Goal: Contribute content: Contribute content

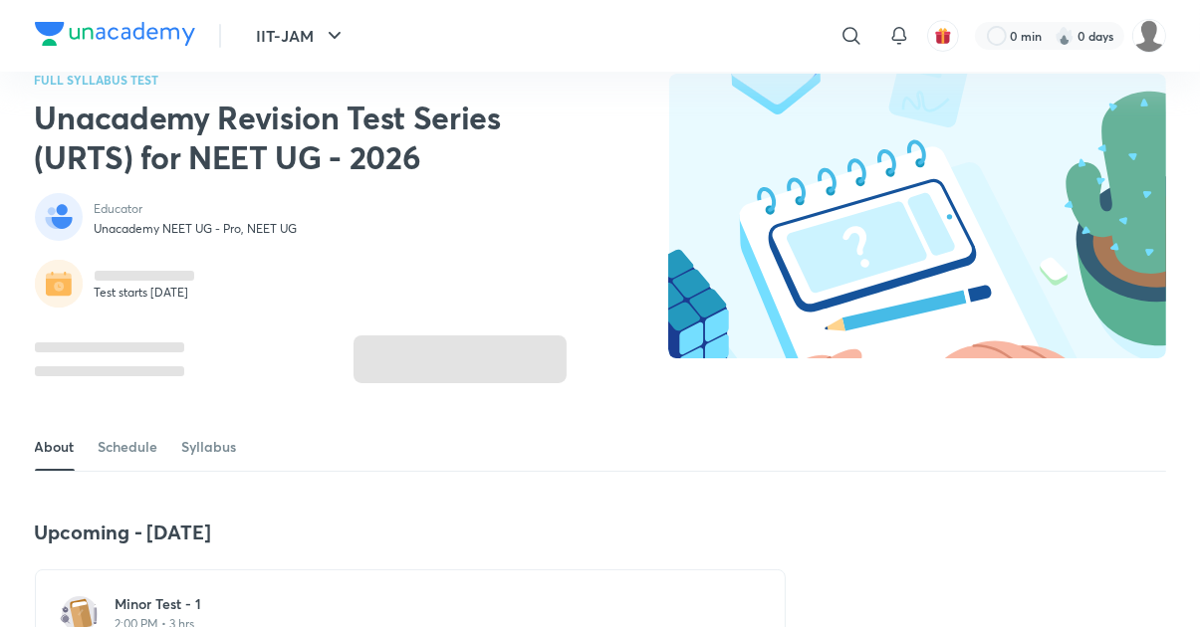
click at [167, 614] on div "Minor Test - 1 2:00 PM • 3 hrs" at bounding box center [421, 613] width 613 height 38
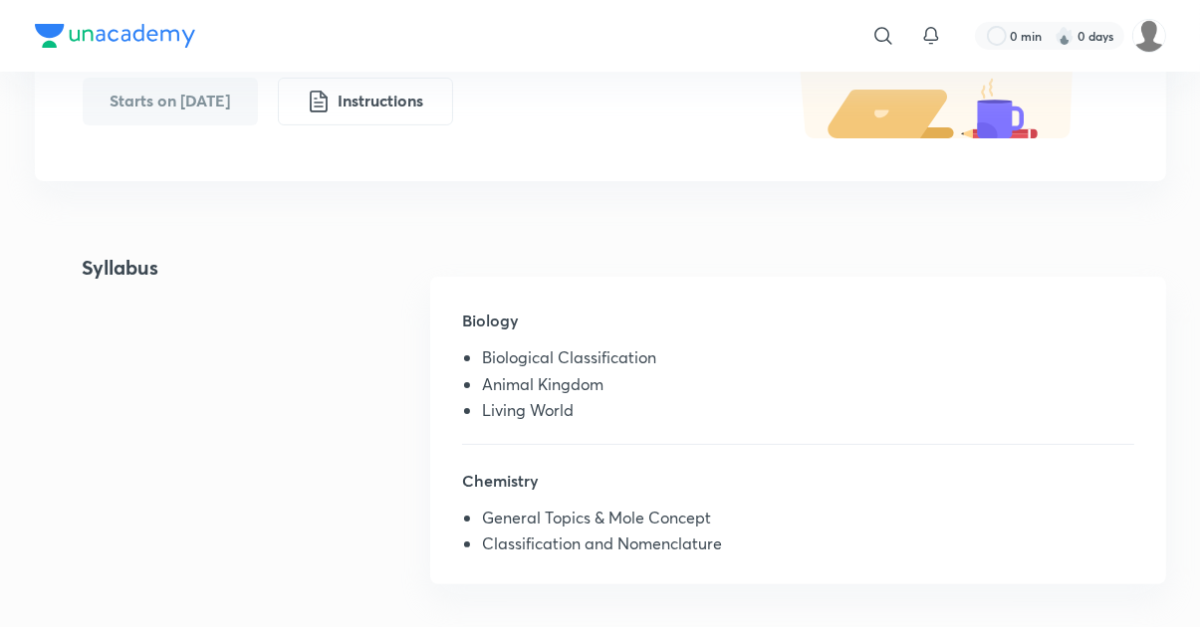
scroll to position [303, 0]
click at [1013, 55] on div "​ 0 min 0 days" at bounding box center [851, 36] width 629 height 48
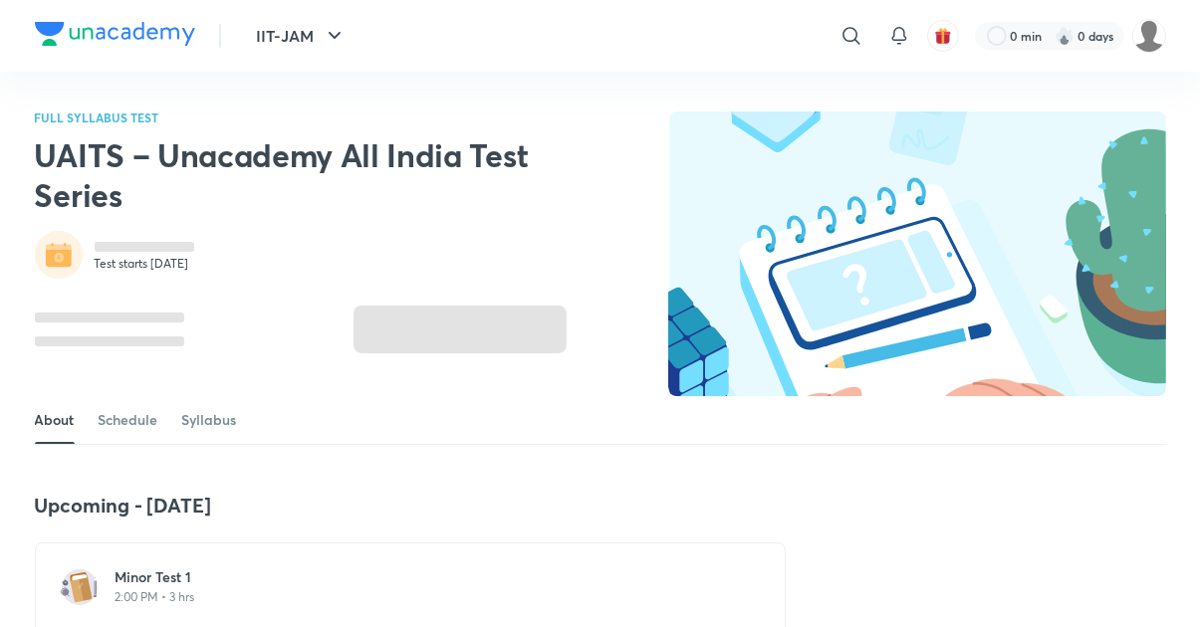
scroll to position [2, 0]
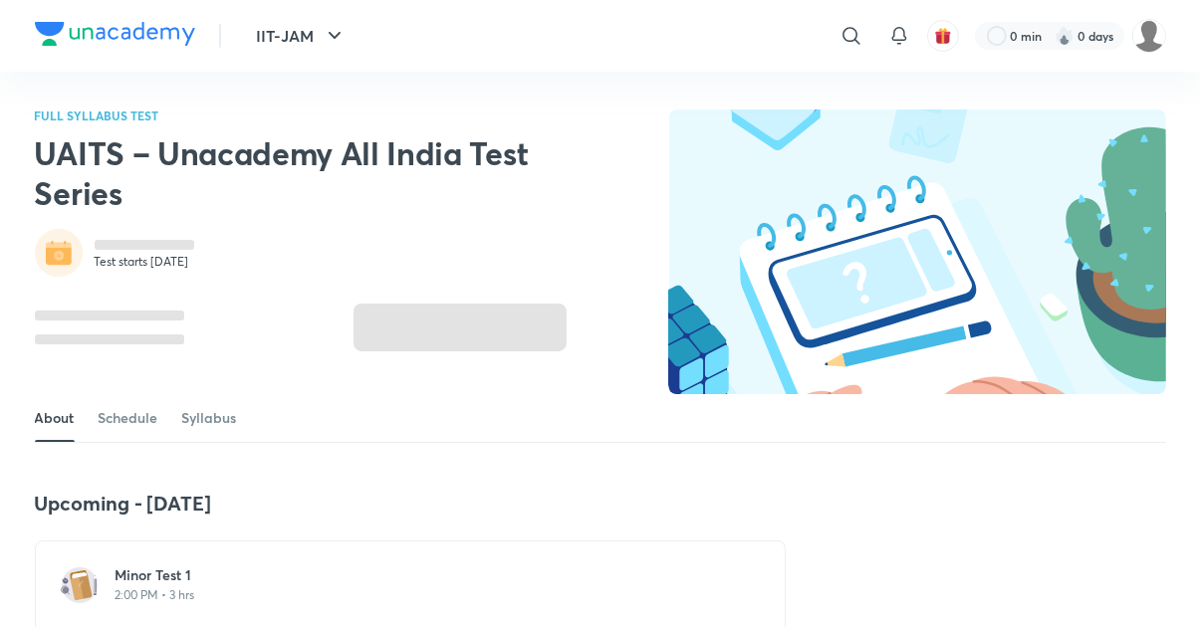
click at [199, 592] on p "2:00 PM • 3 hrs" at bounding box center [421, 595] width 613 height 16
click at [160, 578] on h6 "Minor Test 1" at bounding box center [421, 575] width 613 height 20
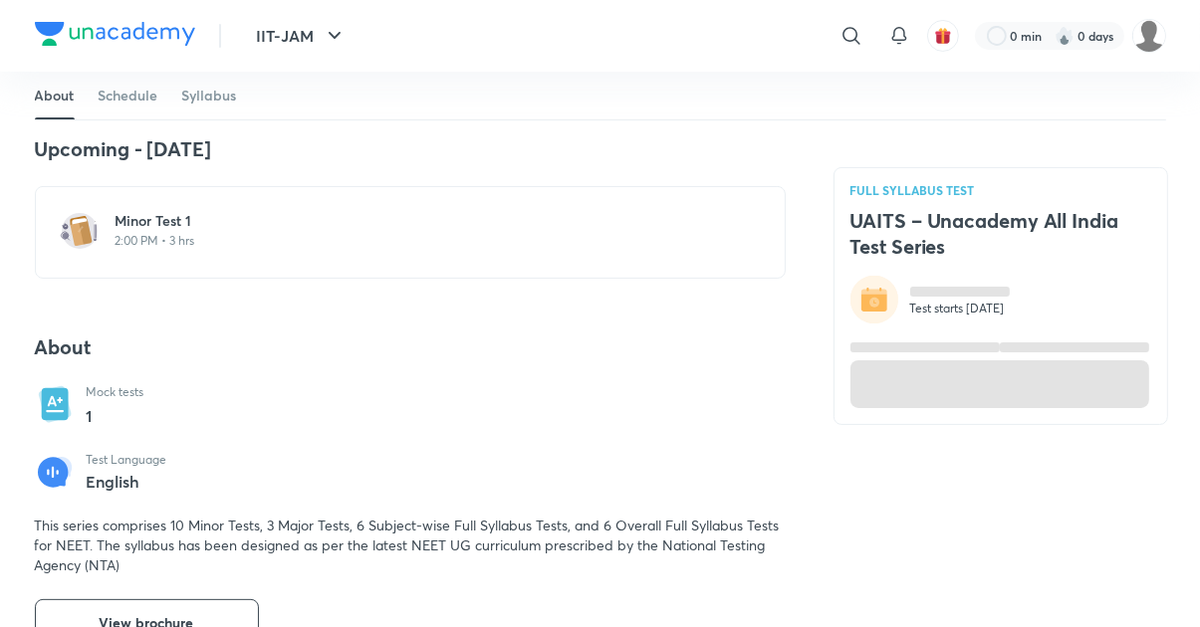
scroll to position [357, 0]
click at [159, 229] on h6 "Minor Test 1" at bounding box center [421, 220] width 613 height 20
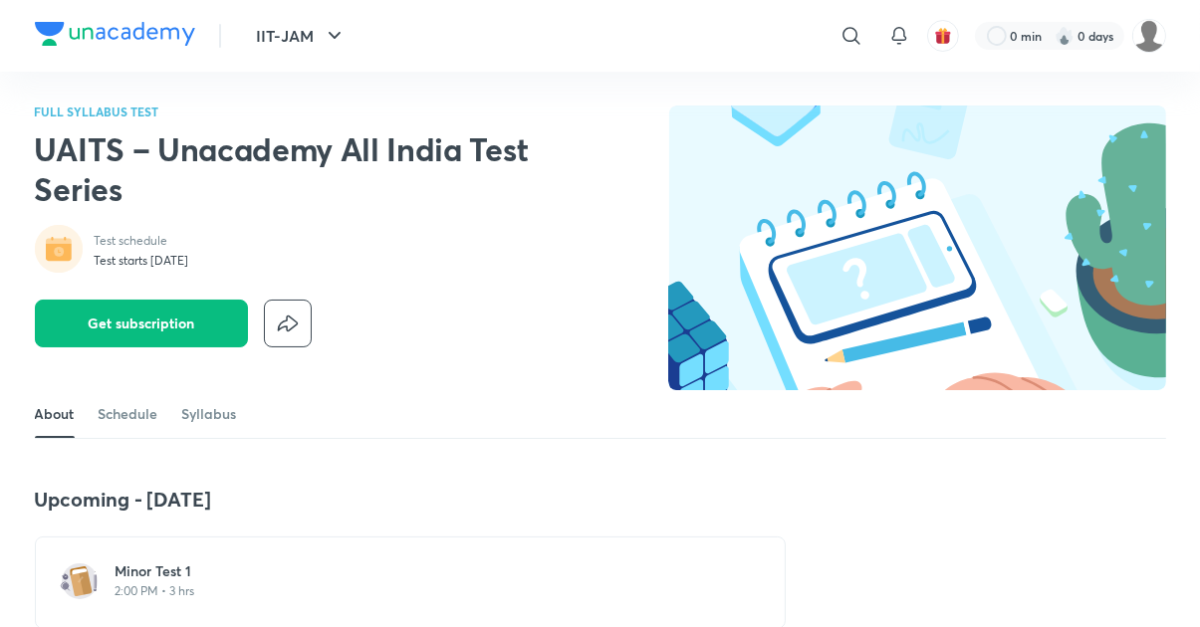
scroll to position [8, 0]
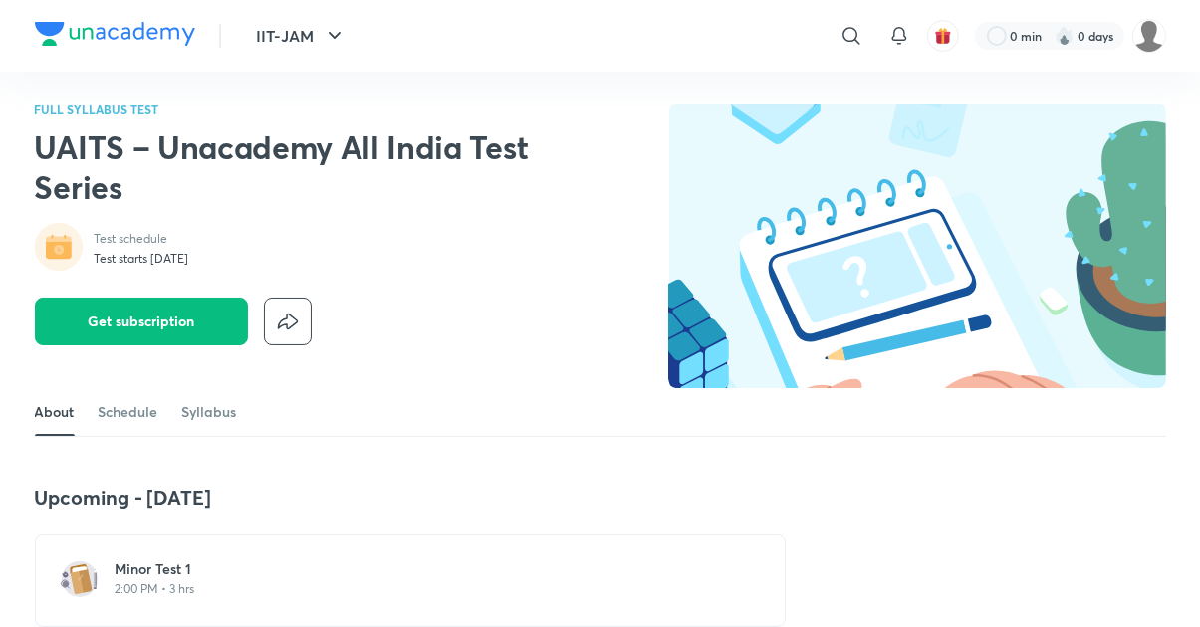
click at [156, 576] on h6 "Minor Test 1" at bounding box center [421, 569] width 613 height 20
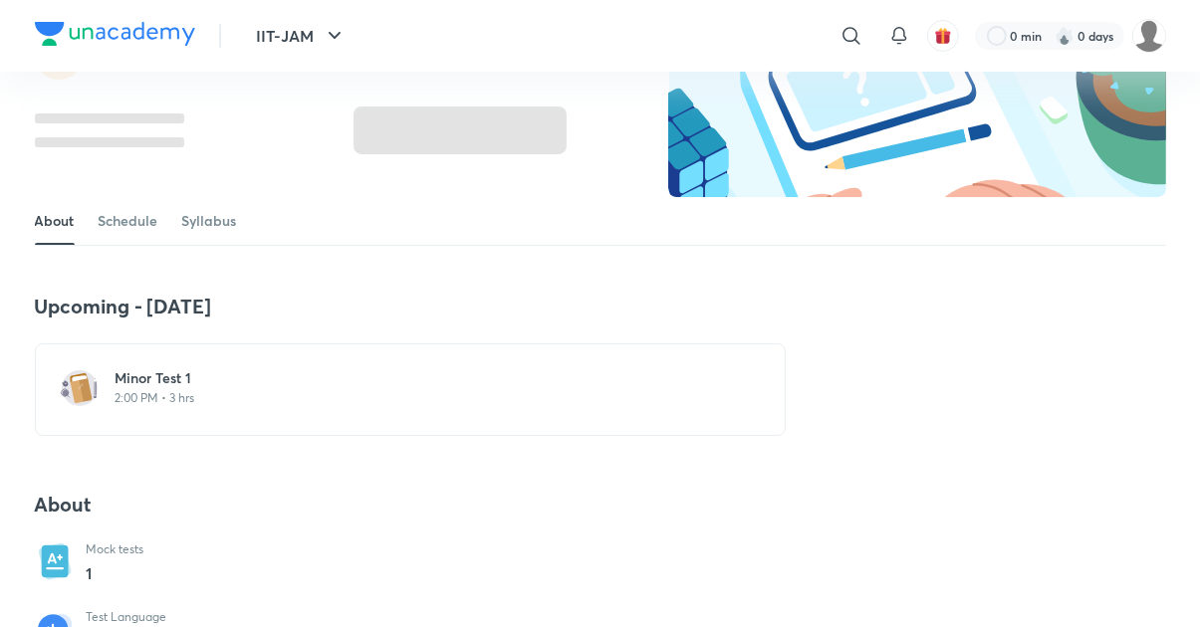
scroll to position [200, 0]
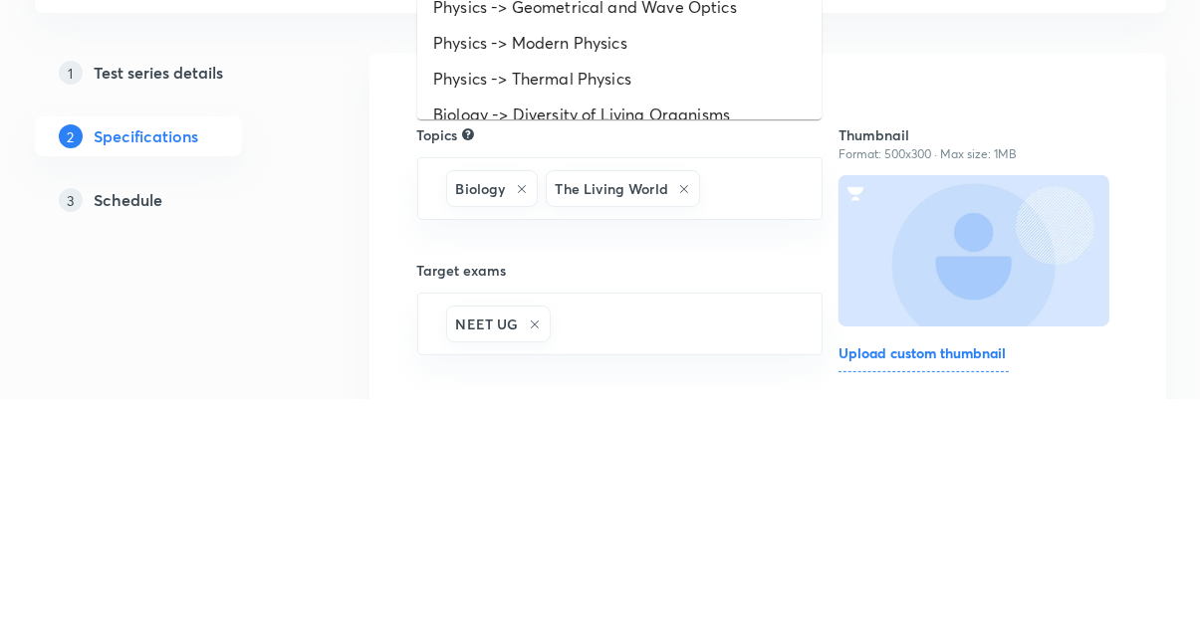
scroll to position [56, 0]
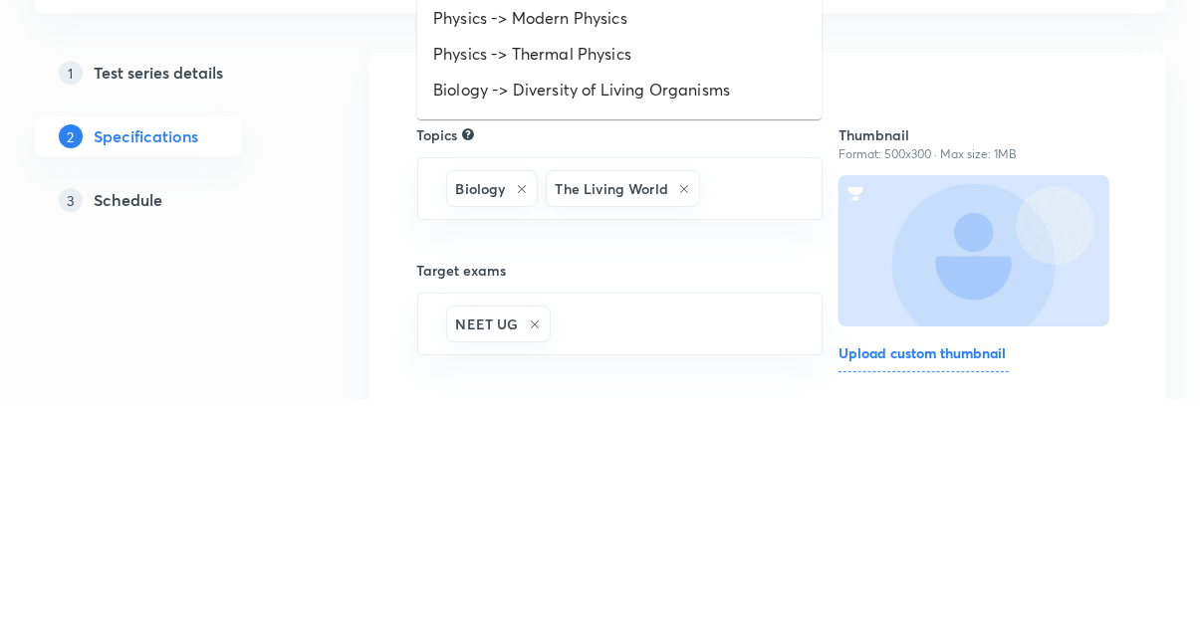
click at [649, 317] on li "Biology -> Diversity of Living Organisms" at bounding box center [619, 319] width 404 height 36
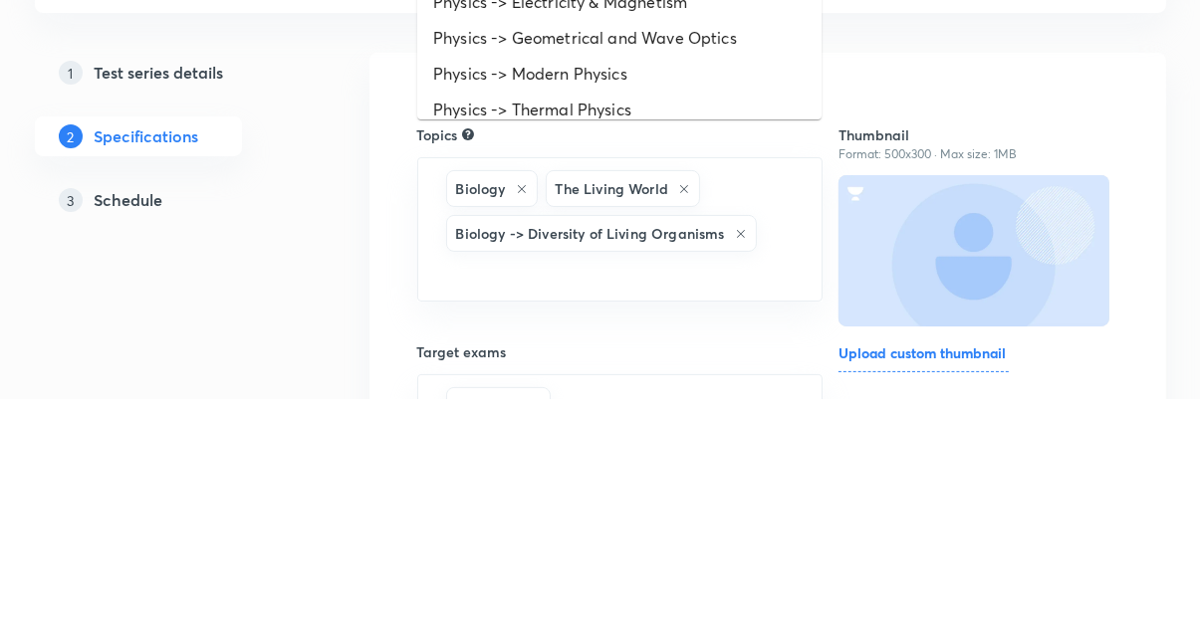
click at [629, 369] on li "Biology -> Structural Organisation" at bounding box center [619, 374] width 404 height 36
click at [624, 370] on li "Biology -> Cell Structure & Function" at bounding box center [619, 374] width 404 height 36
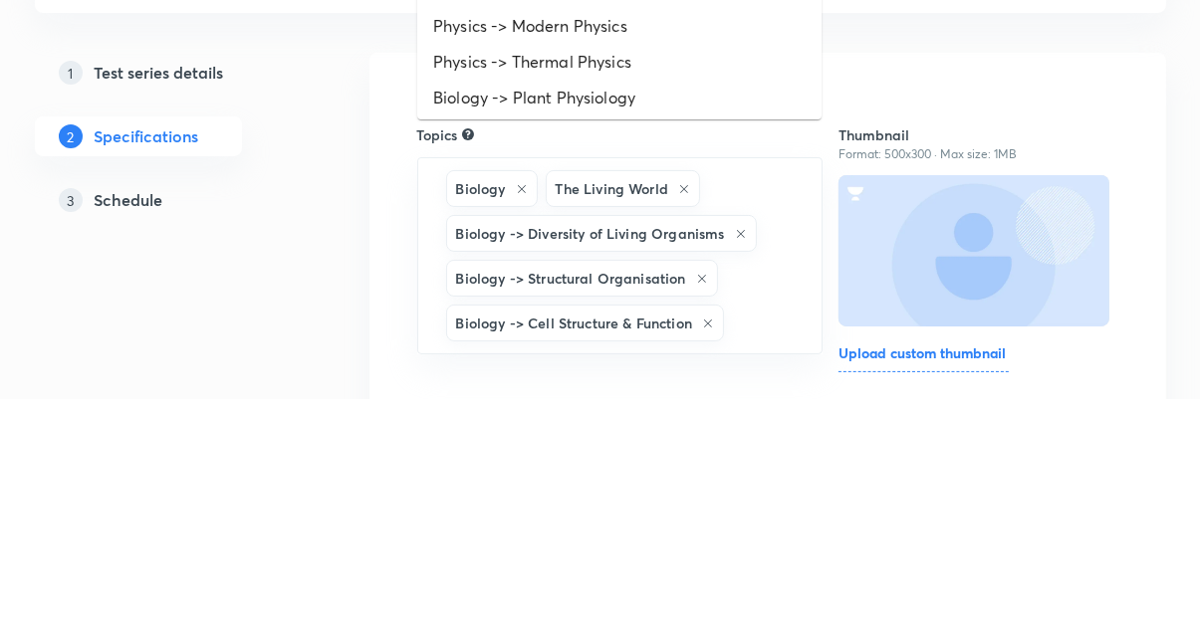
scroll to position [50, 0]
click at [633, 326] on li "Biology -> Plant Physiology" at bounding box center [619, 325] width 404 height 36
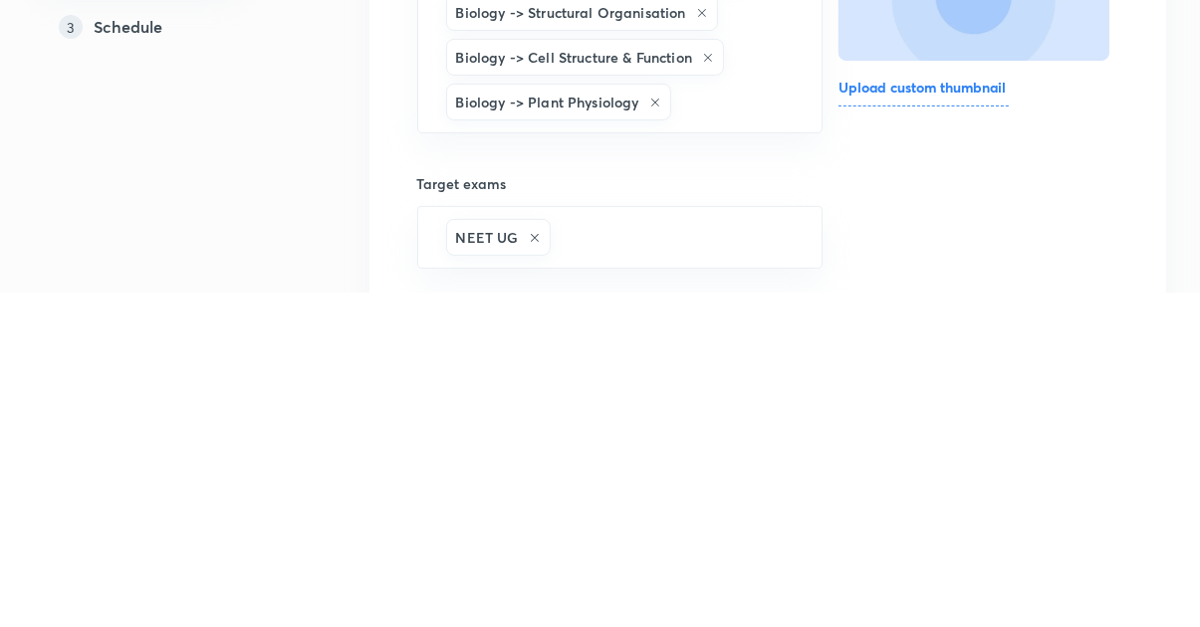
scroll to position [216, 0]
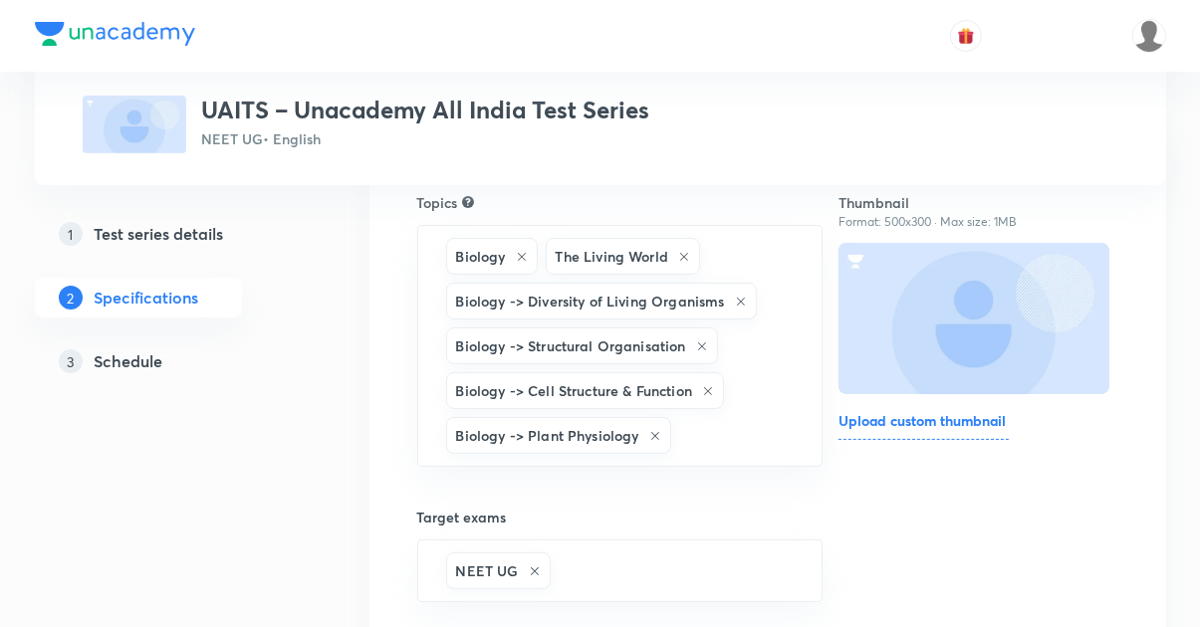
click at [747, 443] on input "text" at bounding box center [736, 435] width 122 height 37
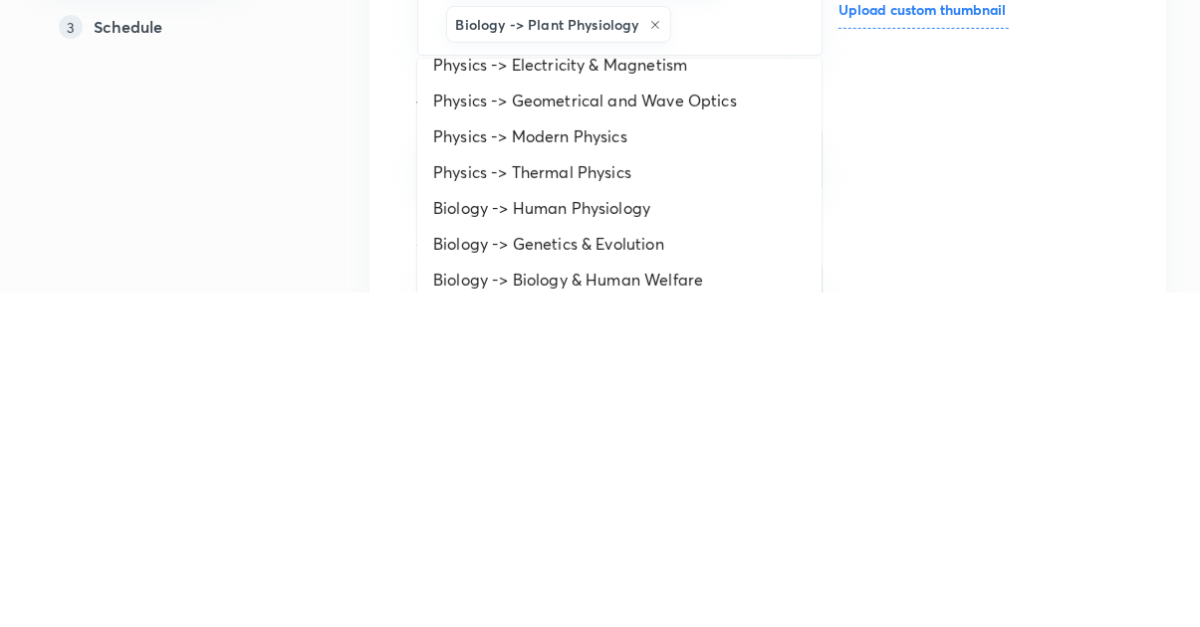
scroll to position [142, 0]
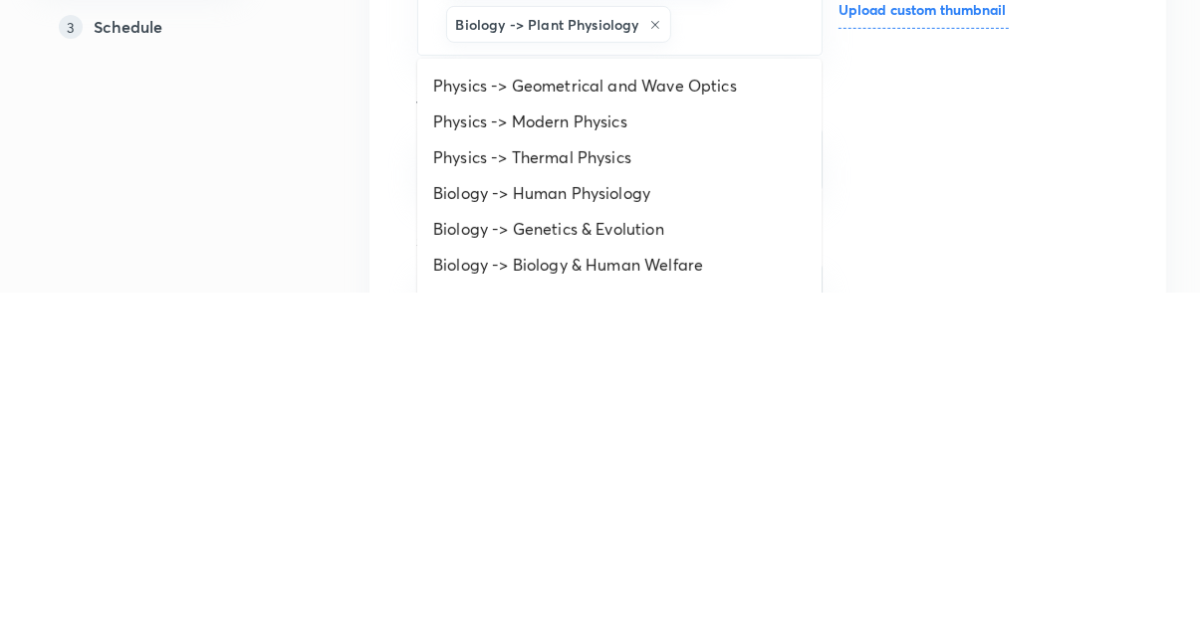
click at [613, 536] on li "Biology -> Human Physiology" at bounding box center [619, 528] width 404 height 36
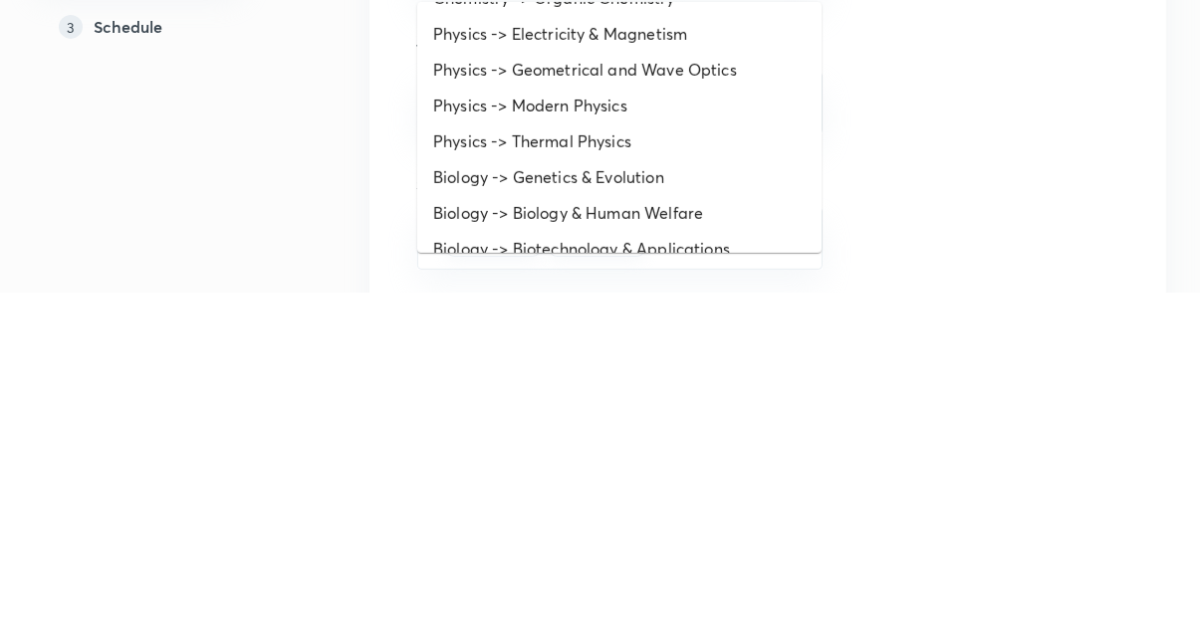
scroll to position [116, 0]
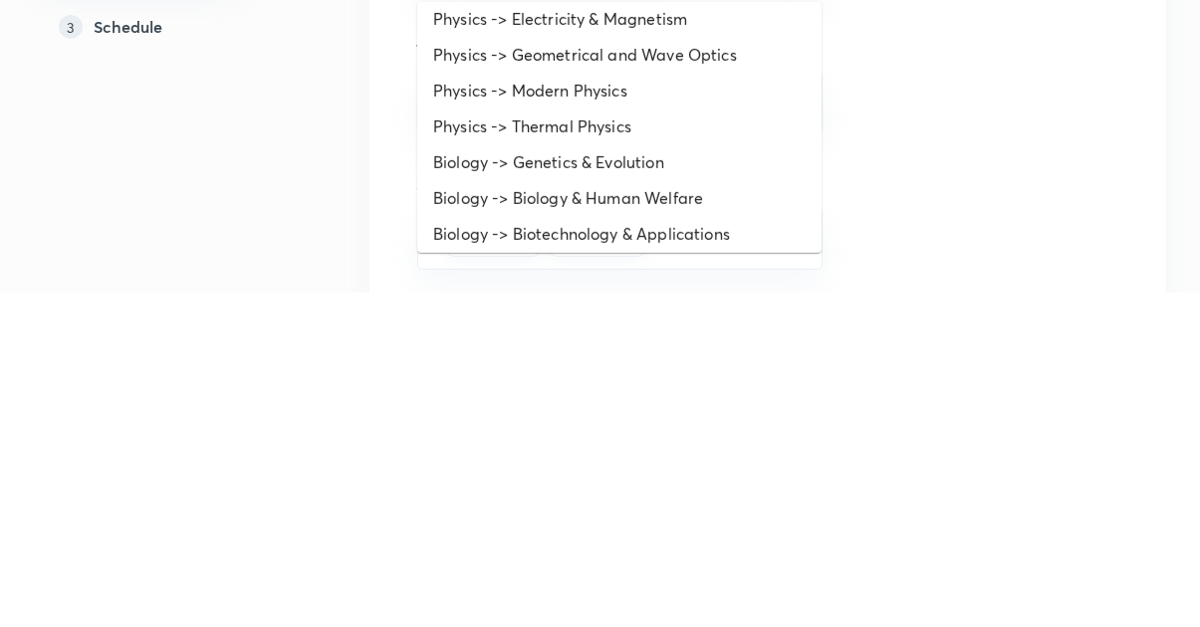
click at [635, 498] on li "Biology -> Genetics & Evolution" at bounding box center [619, 497] width 404 height 36
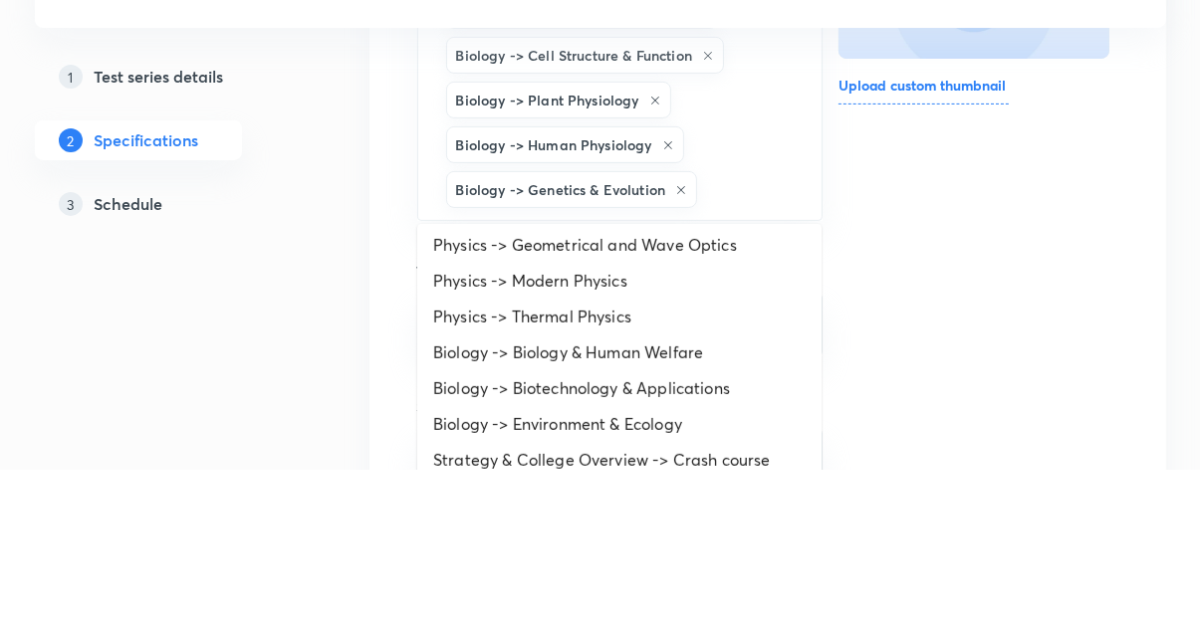
scroll to position [161, 0]
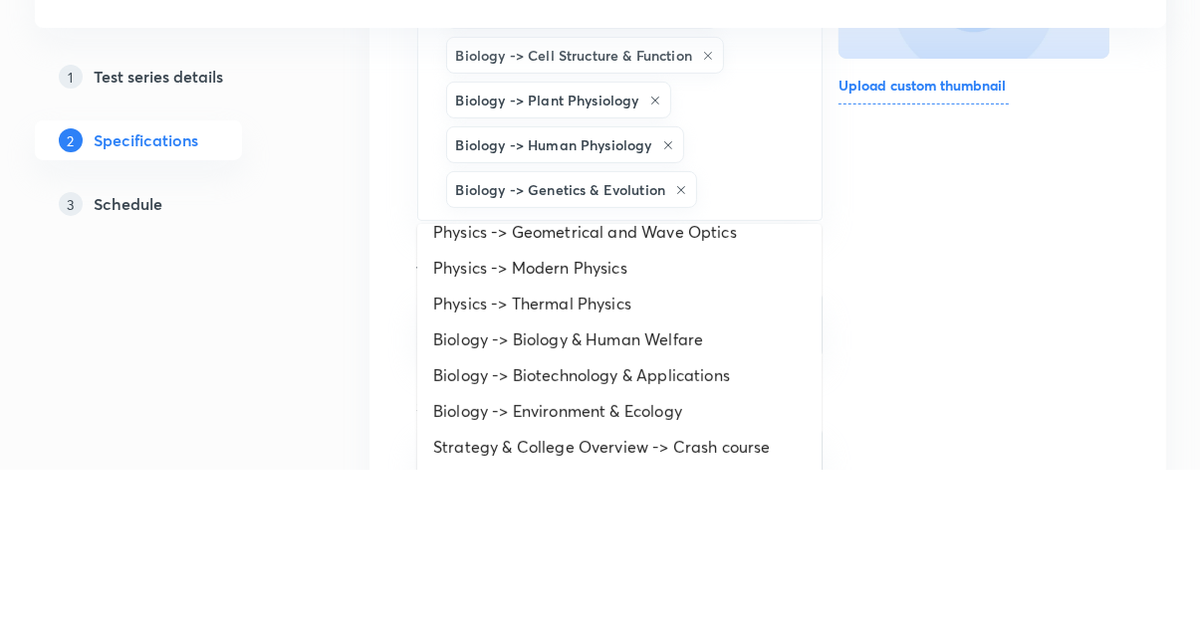
click at [661, 495] on li "Biology -> Biology & Human Welfare" at bounding box center [619, 497] width 404 height 36
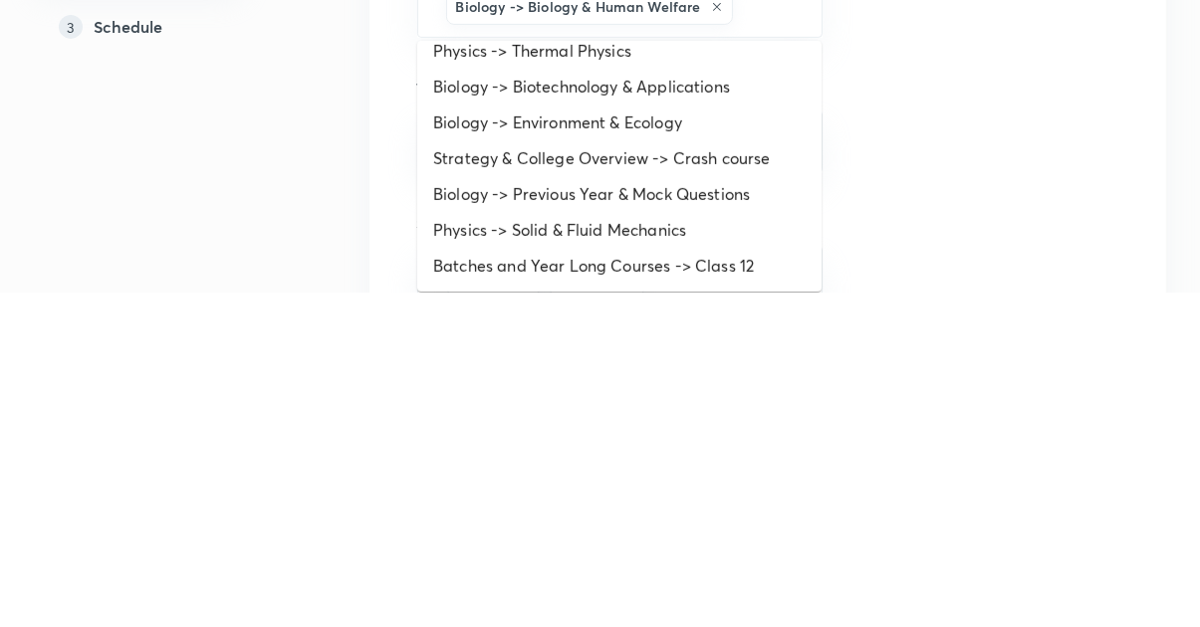
scroll to position [232, 0]
click at [681, 425] on li "Biology -> Biotechnology & Applications" at bounding box center [619, 420] width 404 height 36
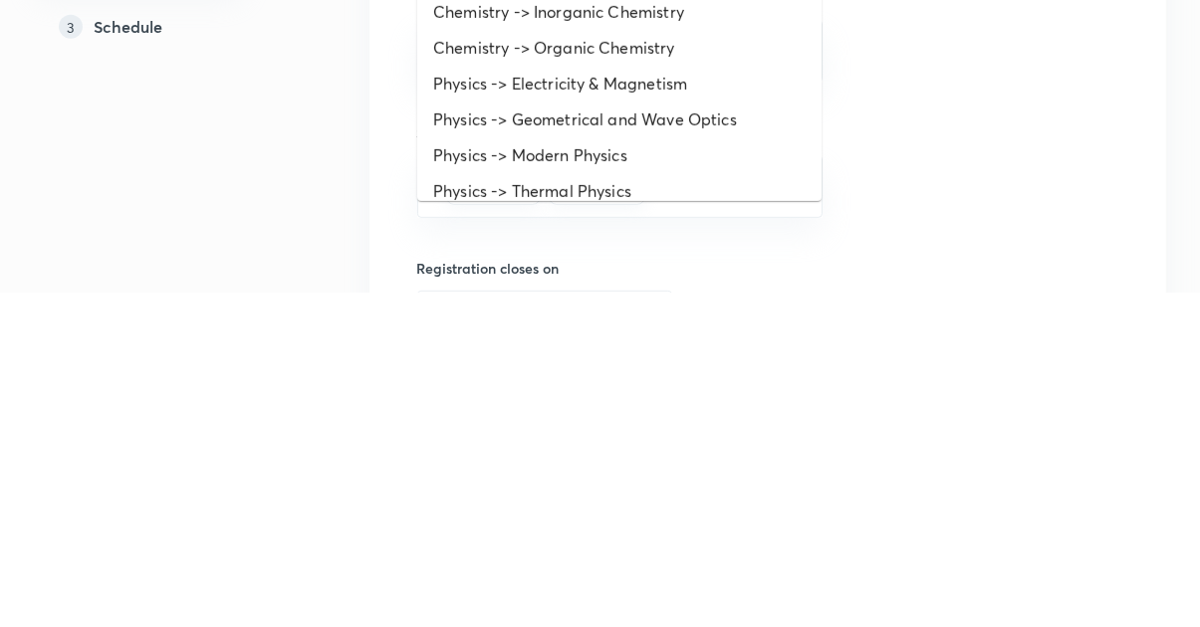
scroll to position [617, 0]
click at [682, 455] on li "Physics -> Geometrical and Wave Optics" at bounding box center [619, 454] width 404 height 36
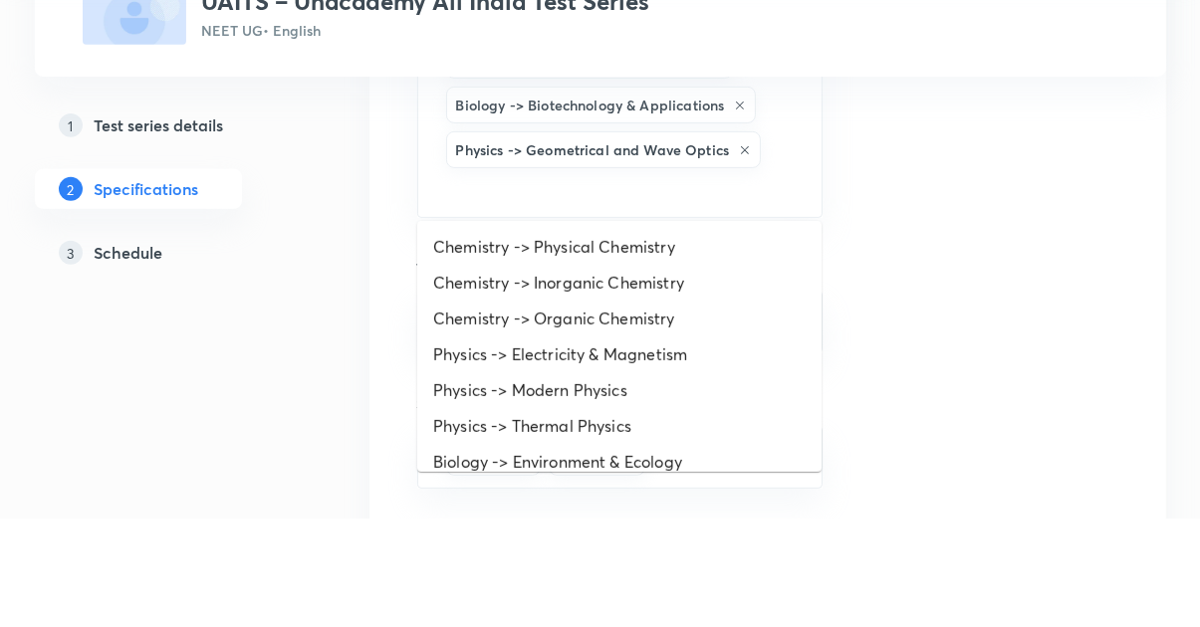
click at [659, 361] on li "Chemistry -> Physical Chemistry" at bounding box center [619, 355] width 404 height 36
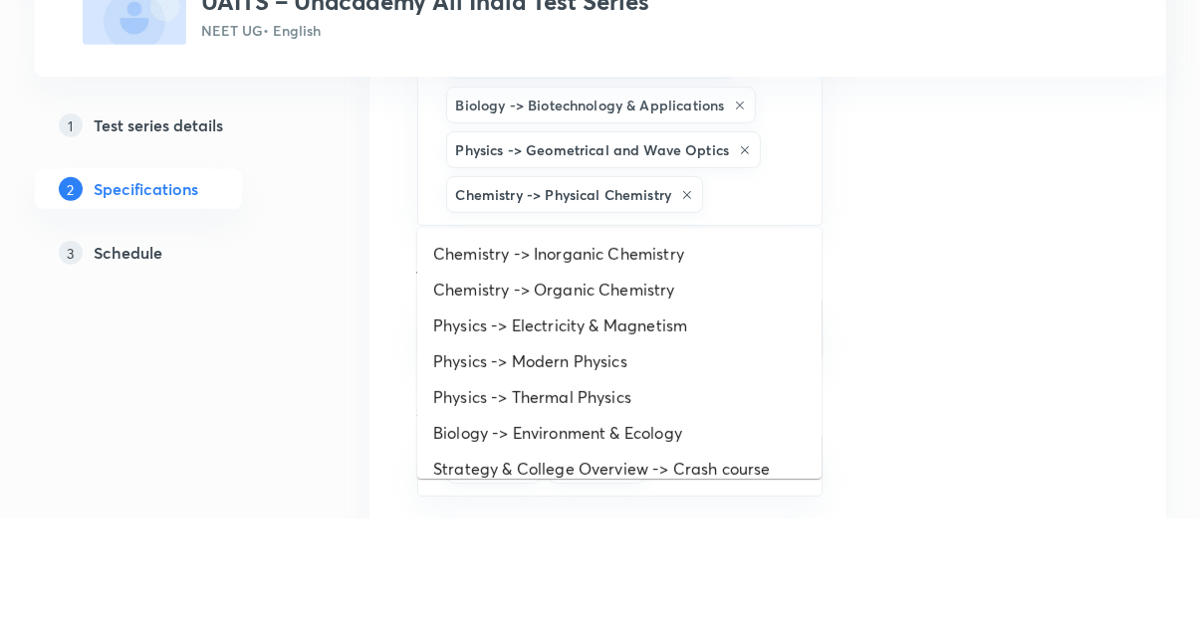
click at [661, 362] on li "Chemistry -> Inorganic Chemistry" at bounding box center [619, 362] width 404 height 36
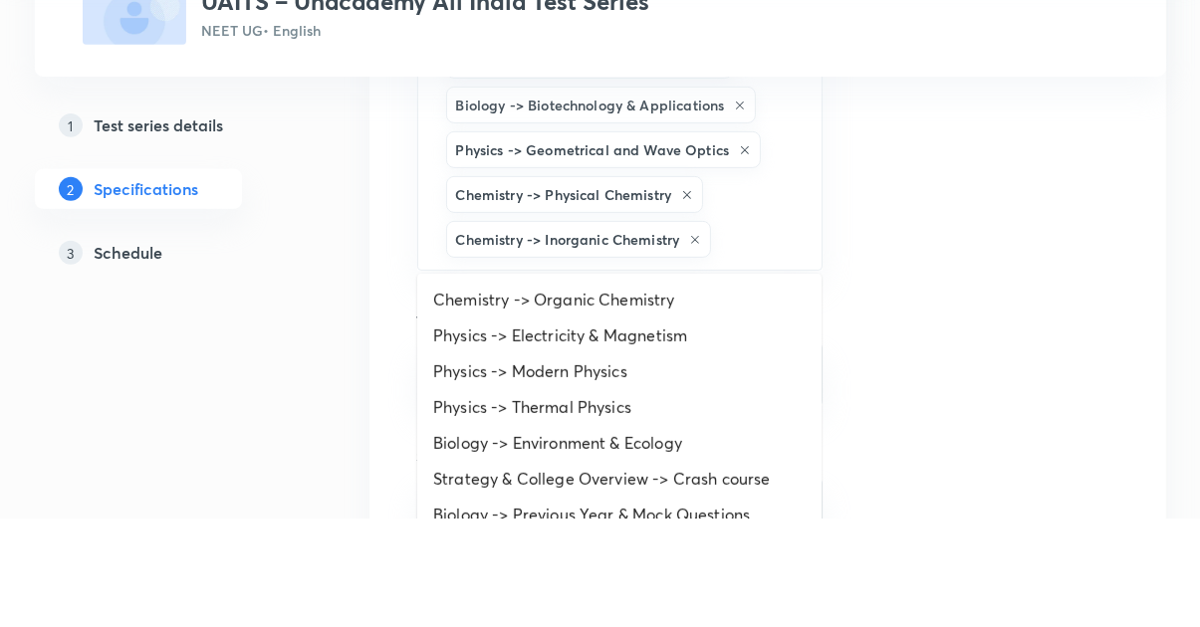
click at [647, 407] on li "Chemistry -> Organic Chemistry" at bounding box center [619, 408] width 404 height 36
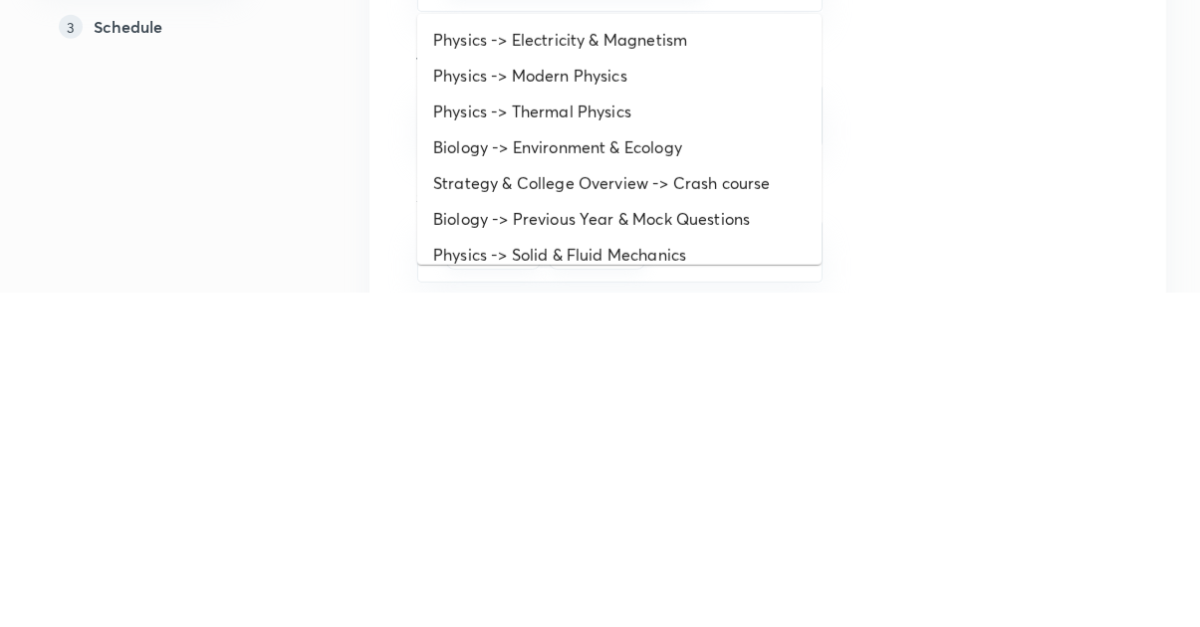
scroll to position [695, 0]
click at [670, 400] on li "Physics -> Modern Physics" at bounding box center [619, 410] width 404 height 36
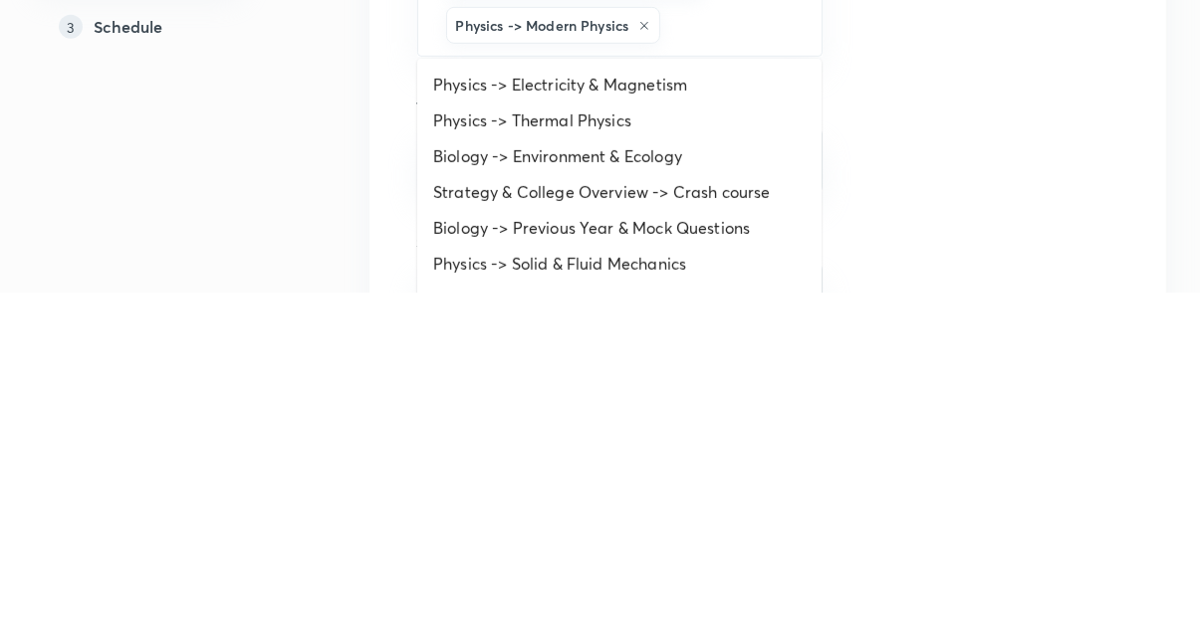
click at [641, 483] on li "Biology -> Environment & Ecology" at bounding box center [619, 491] width 404 height 36
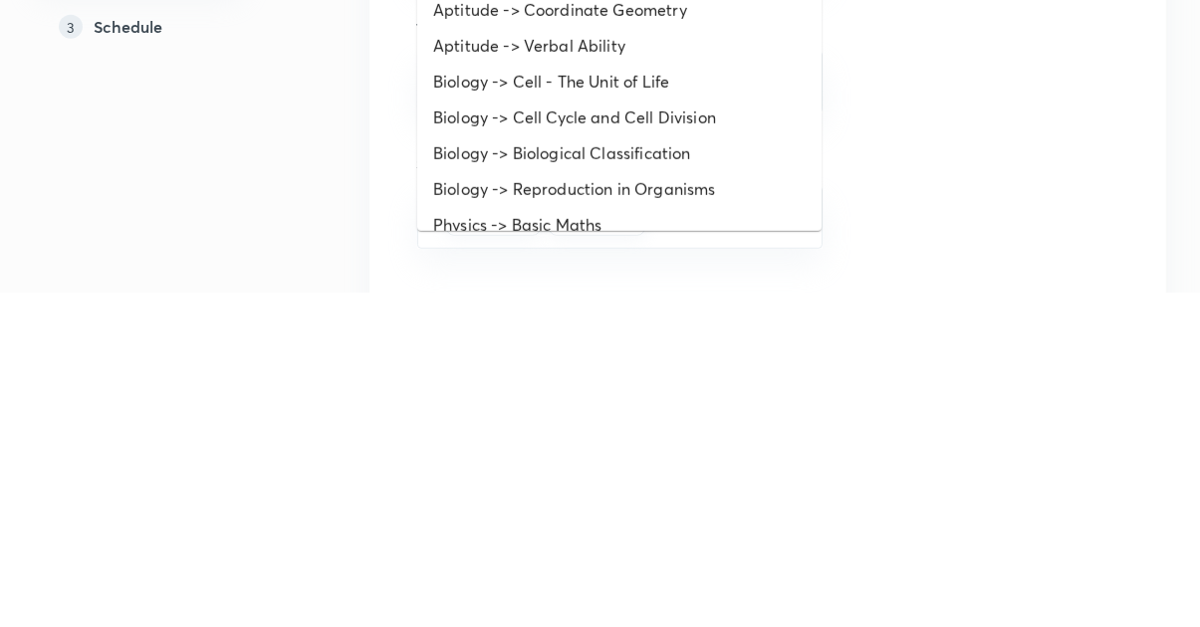
scroll to position [627, 0]
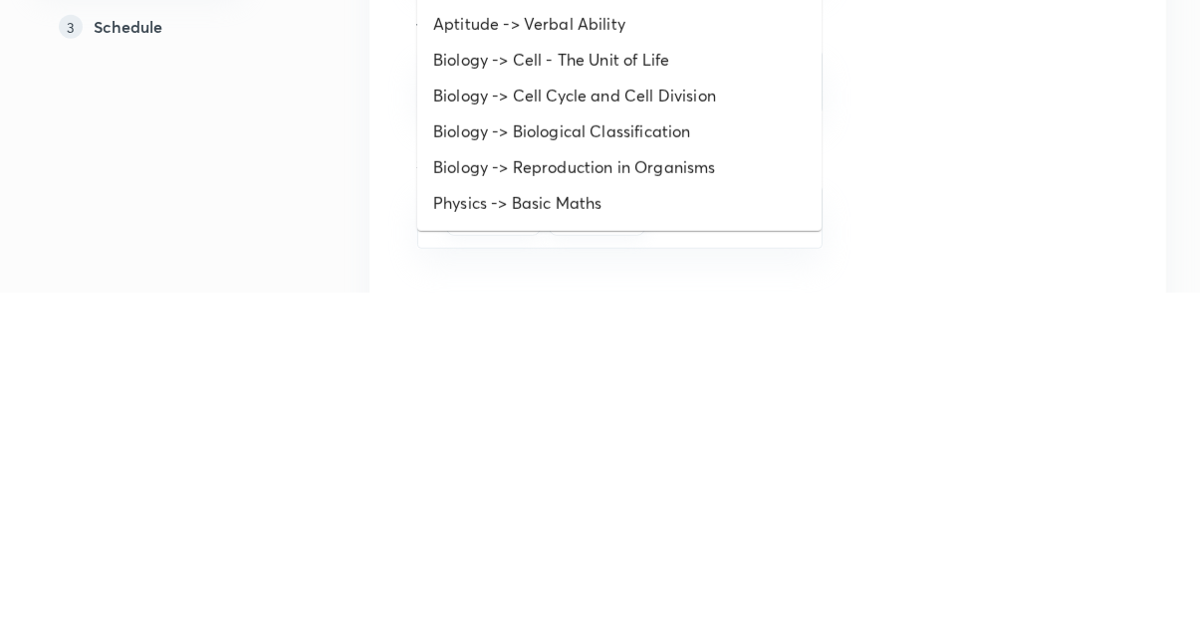
click at [684, 433] on li "Biology -> Cell Cycle and Cell Division" at bounding box center [619, 430] width 404 height 36
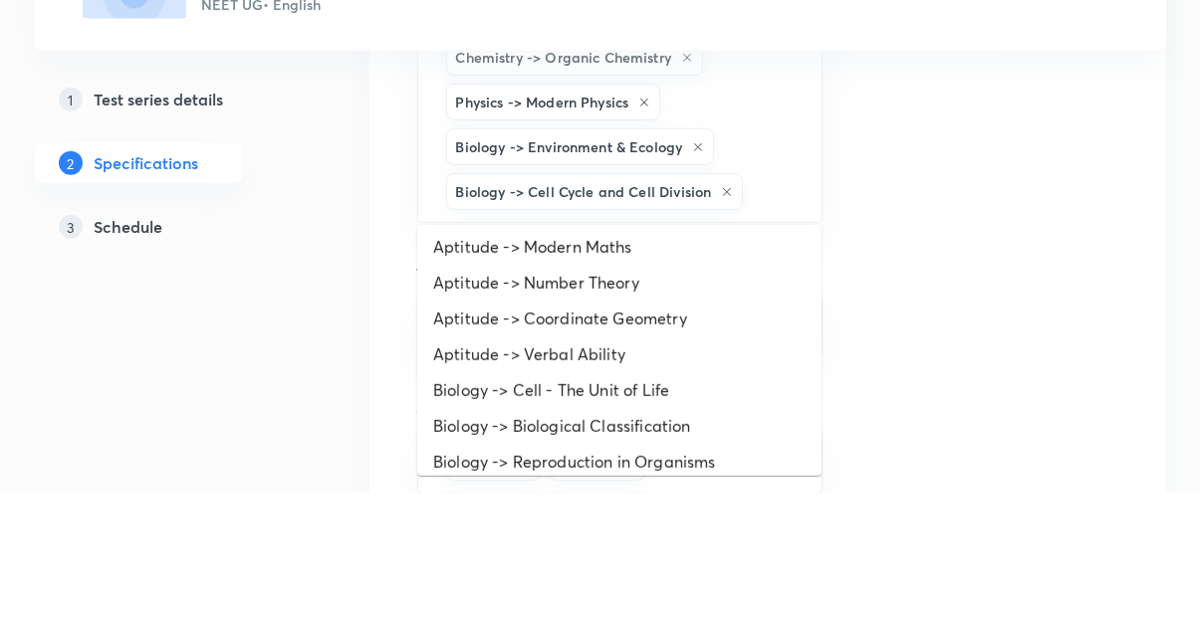
scroll to position [591, 0]
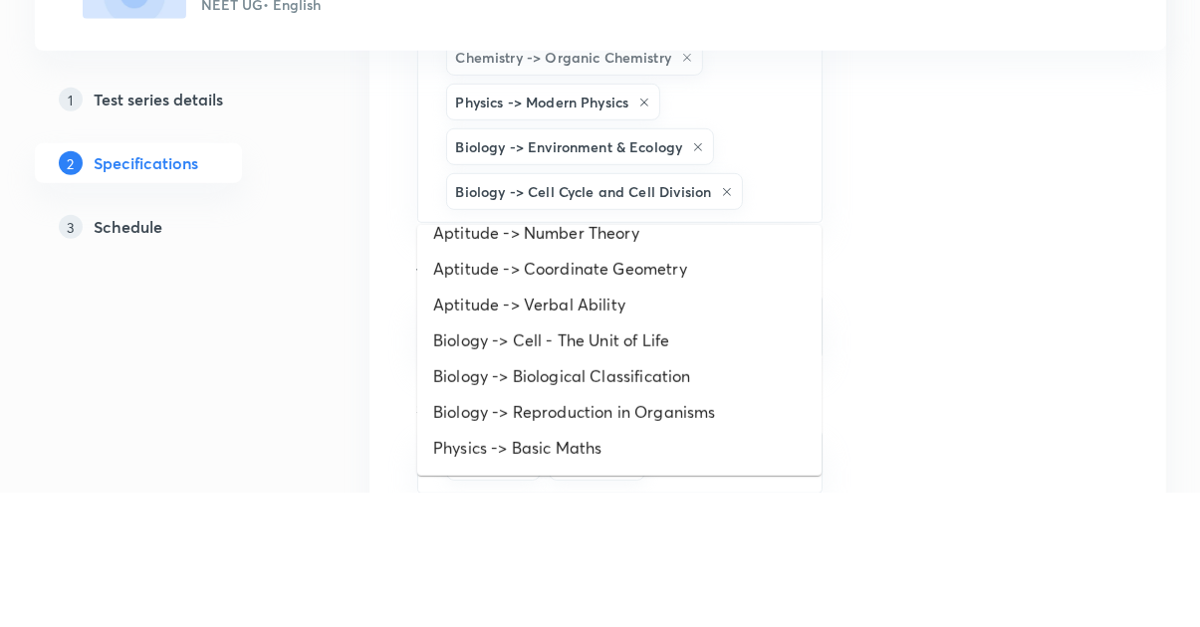
click at [646, 481] on li "Biology -> Cell - The Unit of Life" at bounding box center [619, 475] width 404 height 36
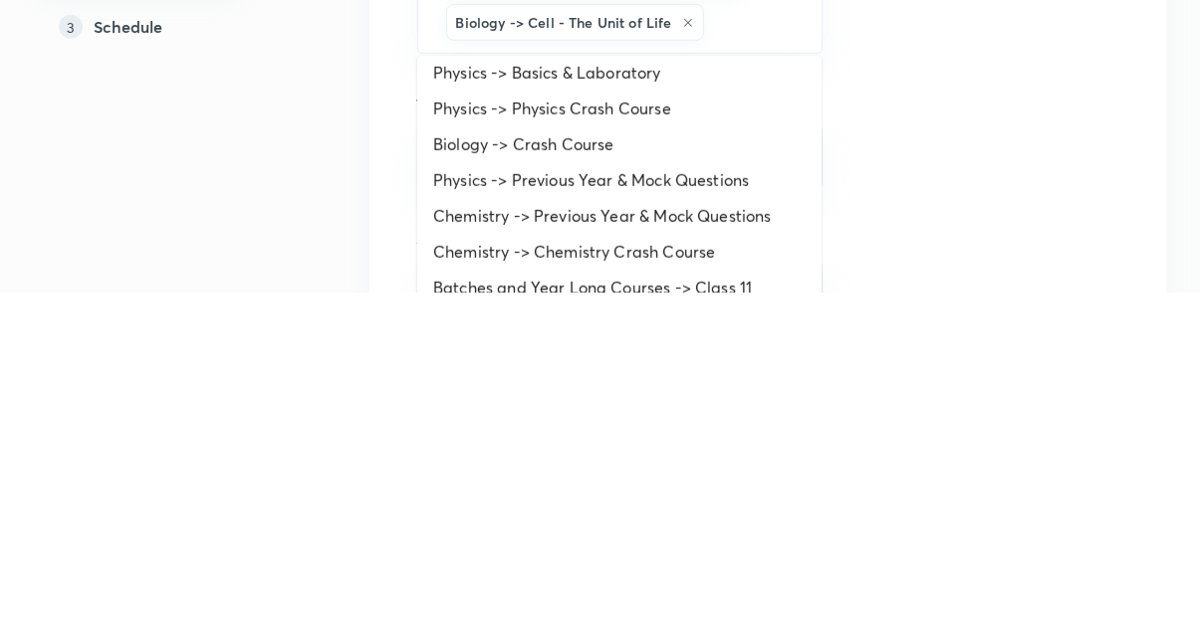
scroll to position [833, 0]
click at [585, 484] on li "Biology -> Crash Course" at bounding box center [619, 478] width 404 height 36
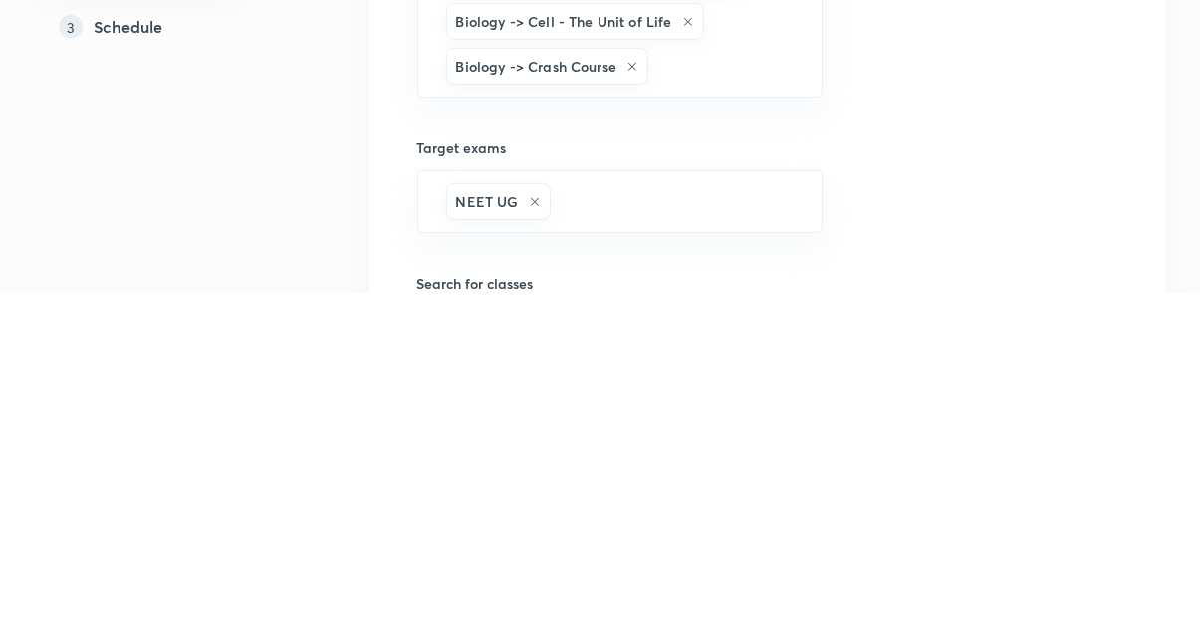
click at [1092, 626] on div "Thumbnail Format: 500x300 · Max size: 1MB Upload custom thumbnail" at bounding box center [977, 486] width 279 height 1902
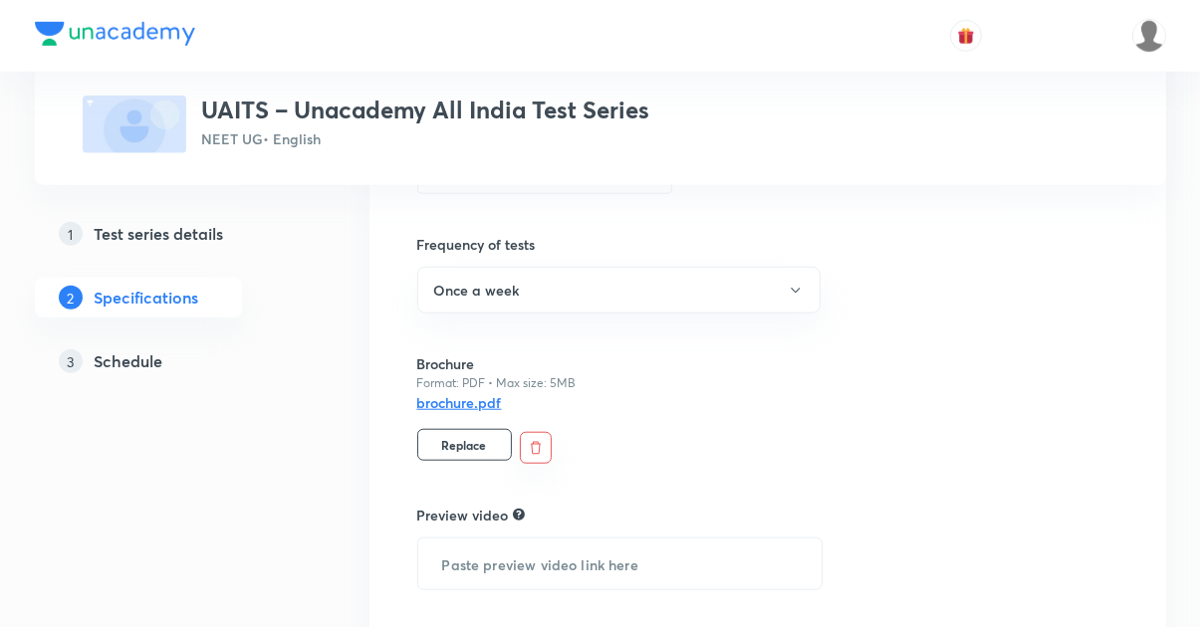
scroll to position [1651, 0]
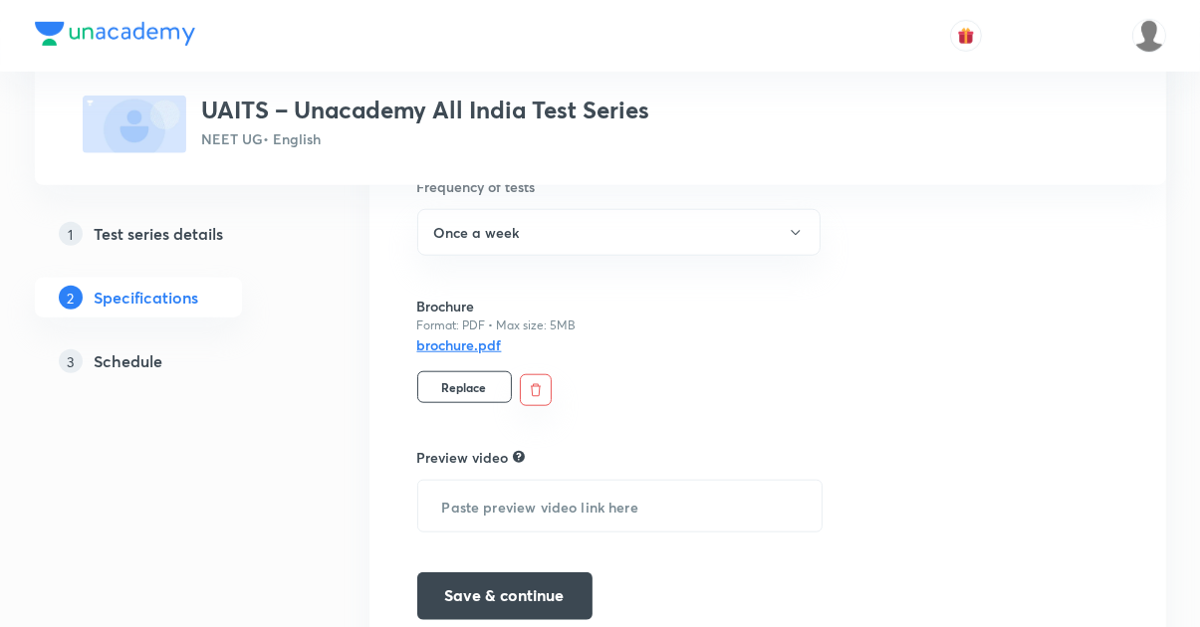
click at [549, 597] on button "Save & continue" at bounding box center [504, 596] width 175 height 48
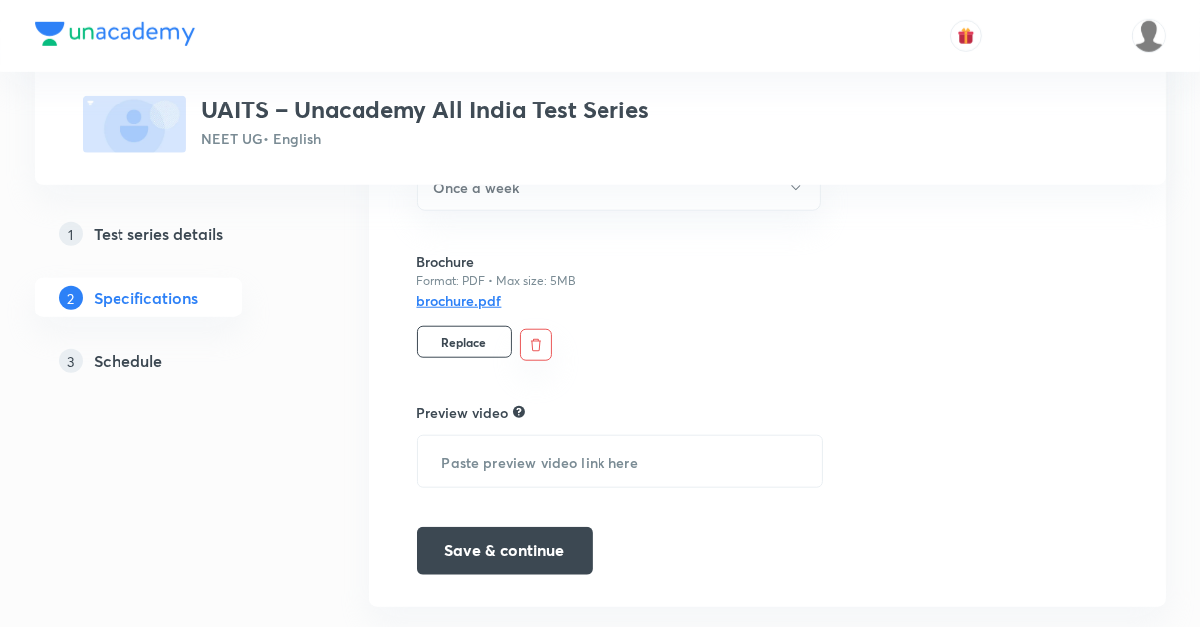
scroll to position [1606, 0]
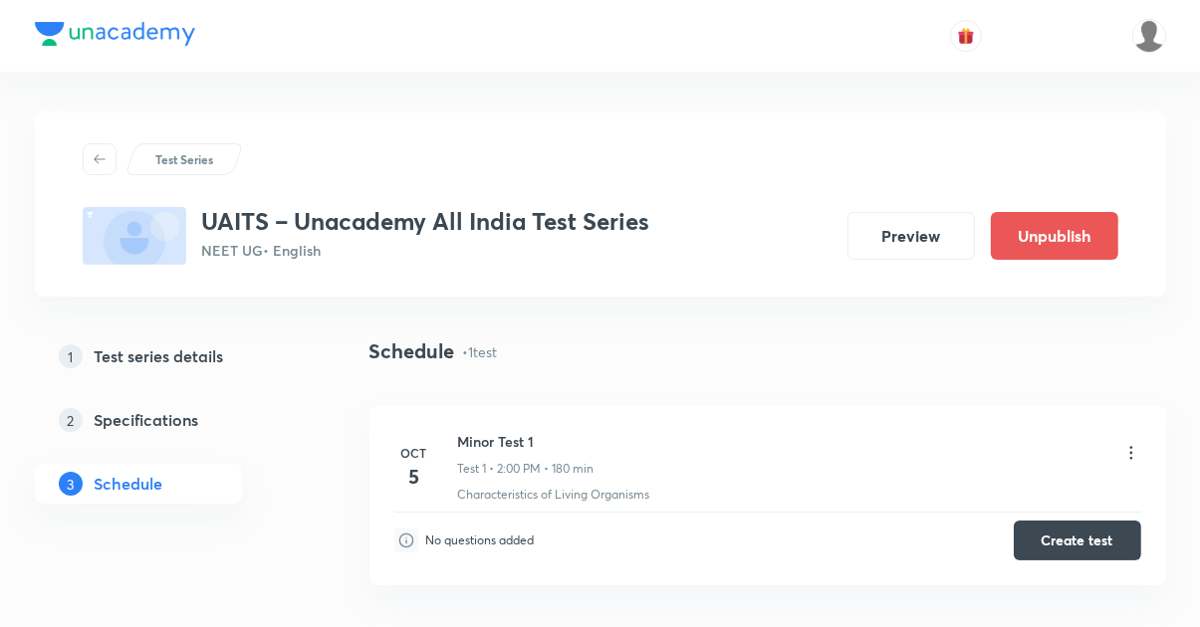
click at [1130, 450] on icon at bounding box center [1131, 453] width 20 height 20
click at [1130, 452] on icon at bounding box center [1130, 452] width 3 height 13
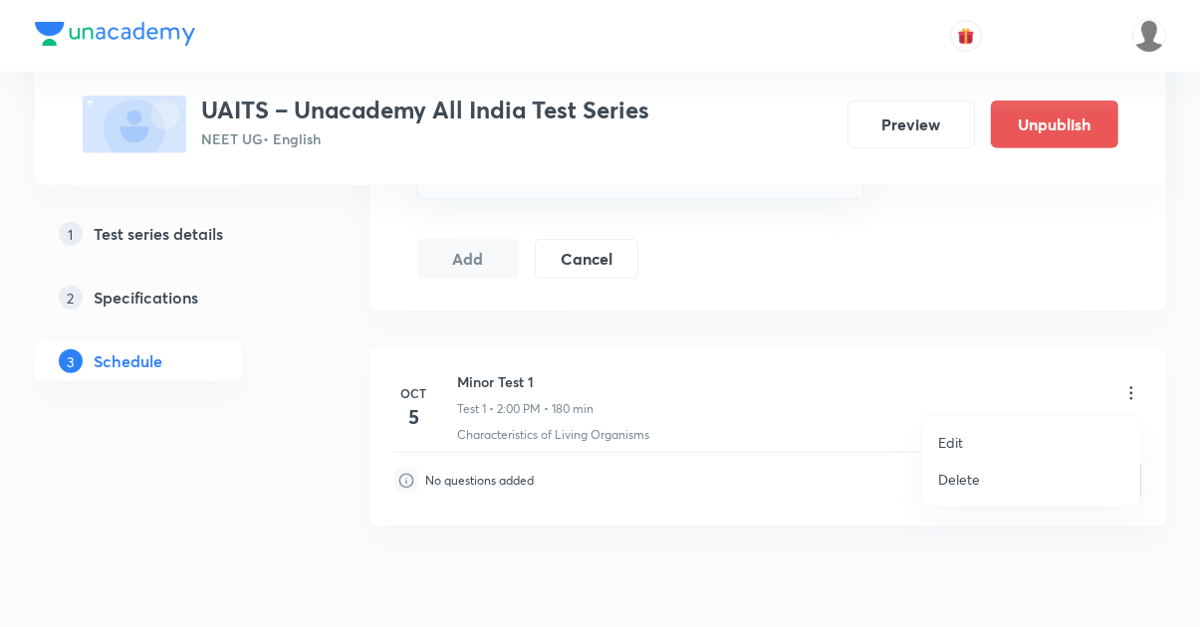
click at [954, 440] on p "Edit" at bounding box center [950, 442] width 25 height 21
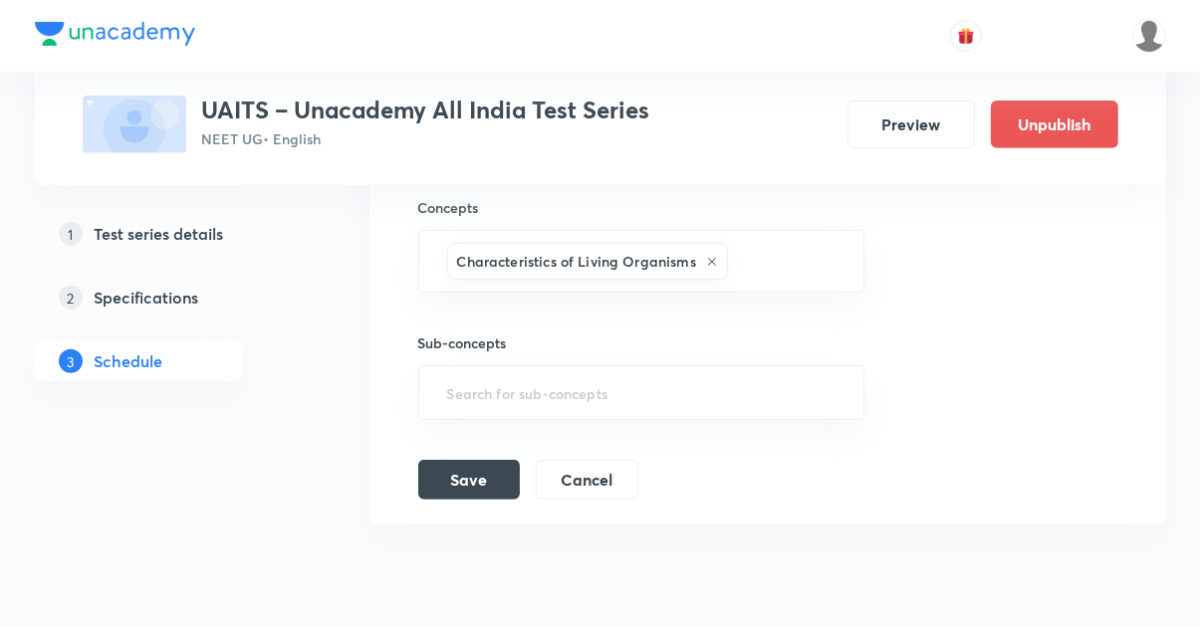
click at [708, 259] on icon at bounding box center [712, 262] width 8 height 8
click at [557, 271] on input "text" at bounding box center [641, 265] width 397 height 37
type input "Biological"
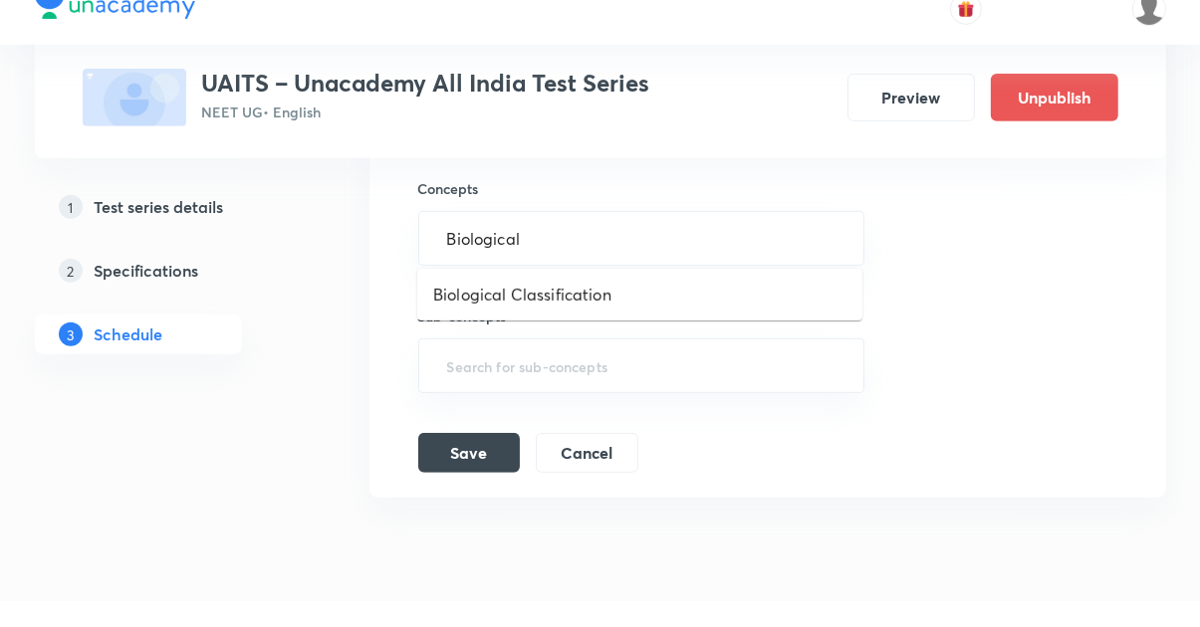
click at [706, 337] on li "Biological Classification" at bounding box center [639, 322] width 445 height 36
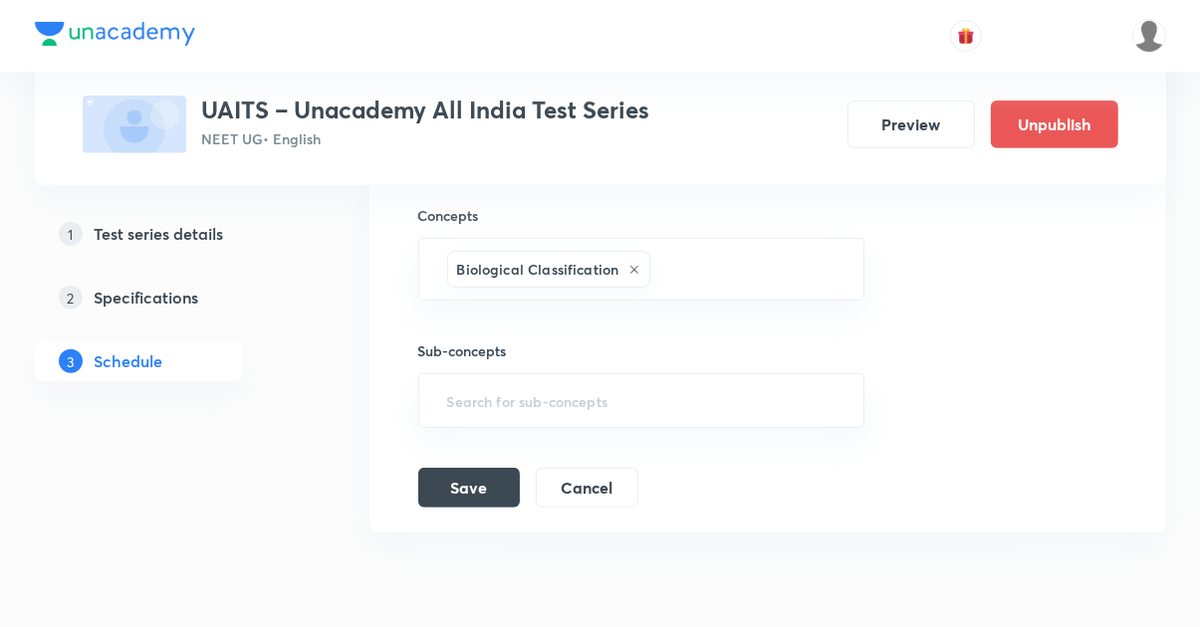
click at [728, 263] on input "text" at bounding box center [746, 269] width 185 height 37
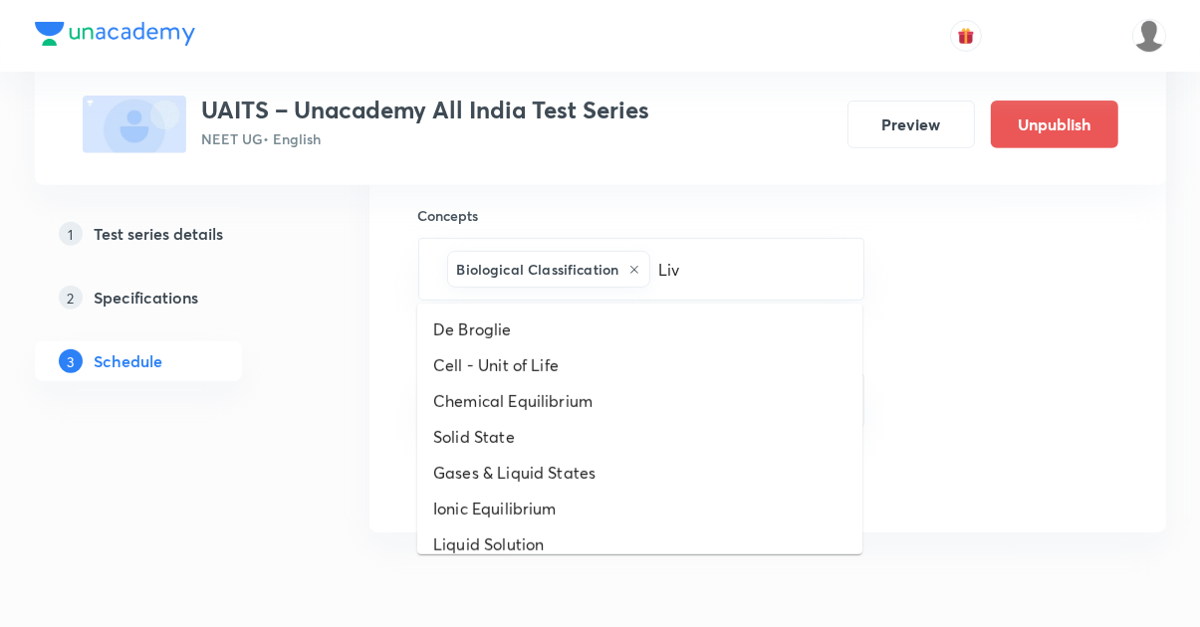
type input "Livi"
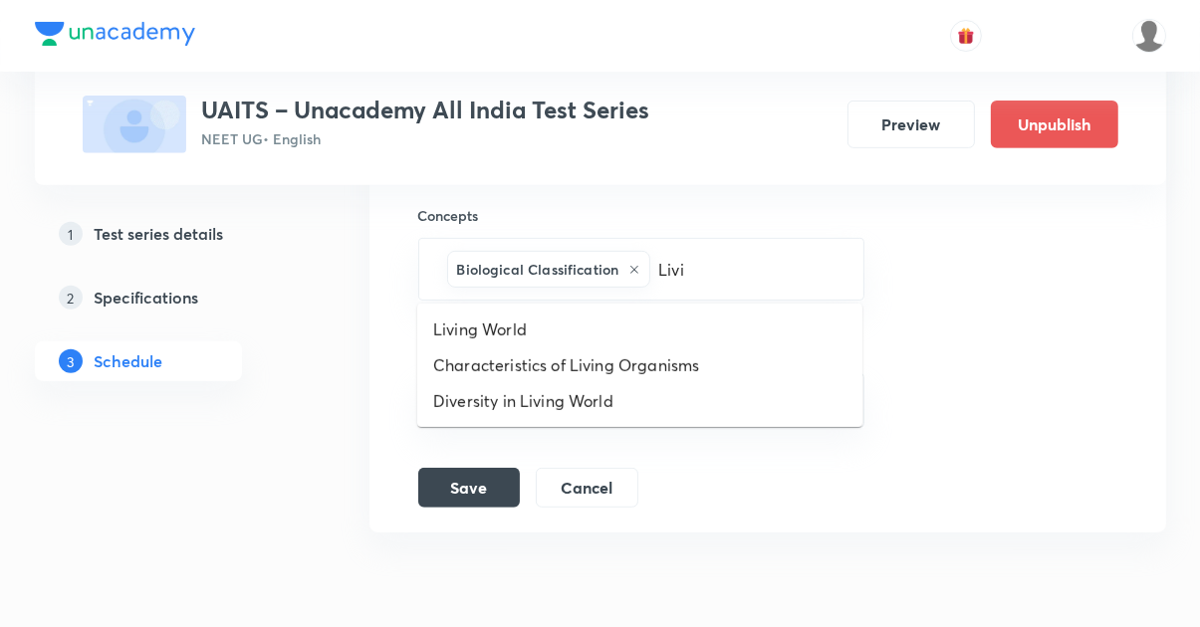
click at [518, 332] on li "Living World" at bounding box center [639, 330] width 445 height 36
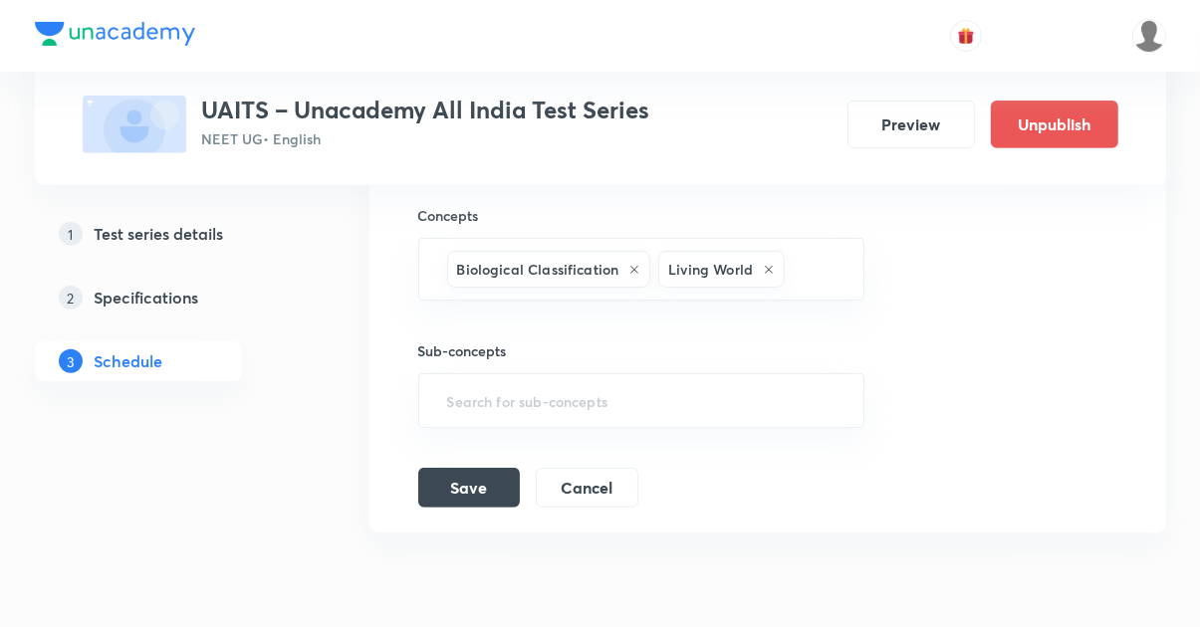
click at [812, 279] on input "text" at bounding box center [813, 269] width 51 height 37
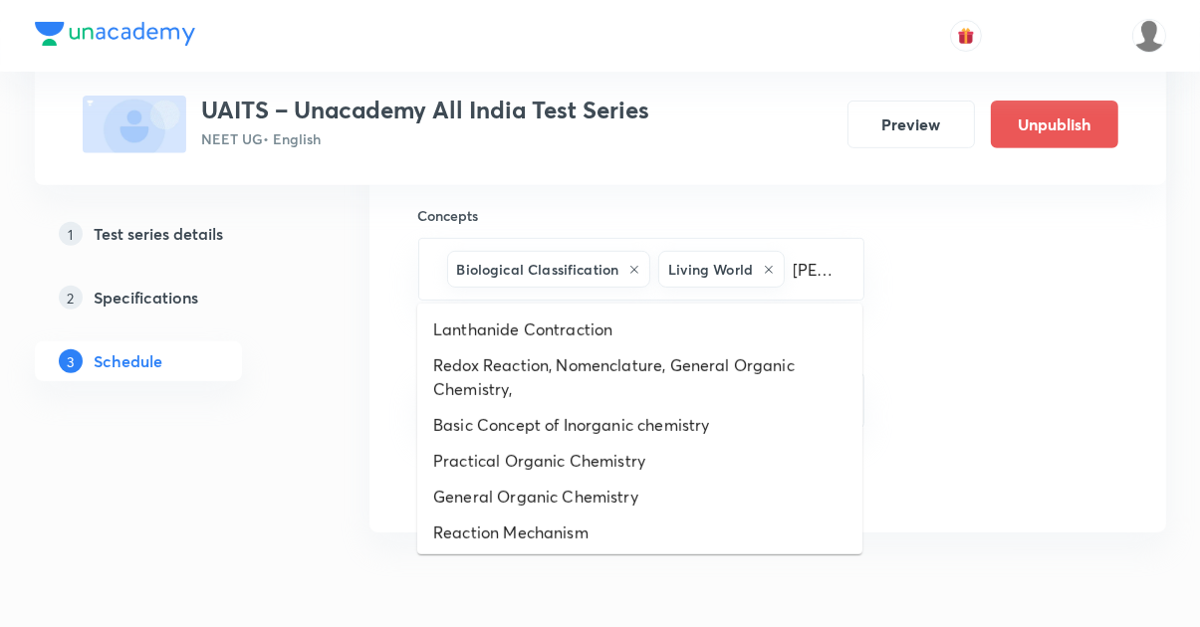
type input "Anim"
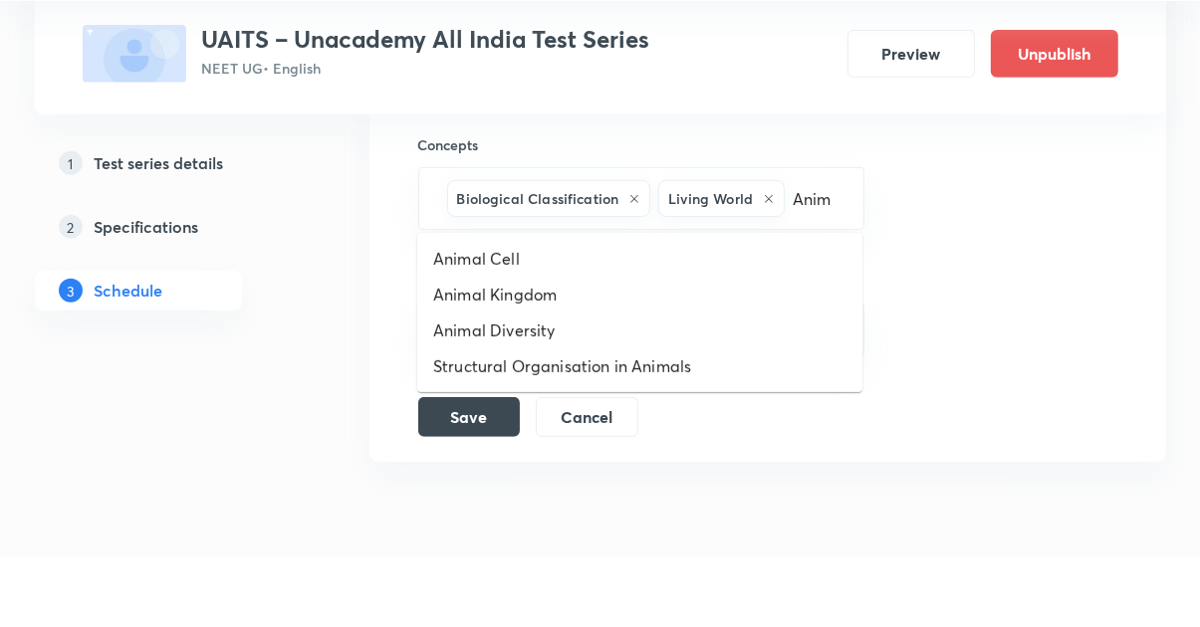
click at [527, 368] on li "Animal Kingdom" at bounding box center [639, 365] width 445 height 36
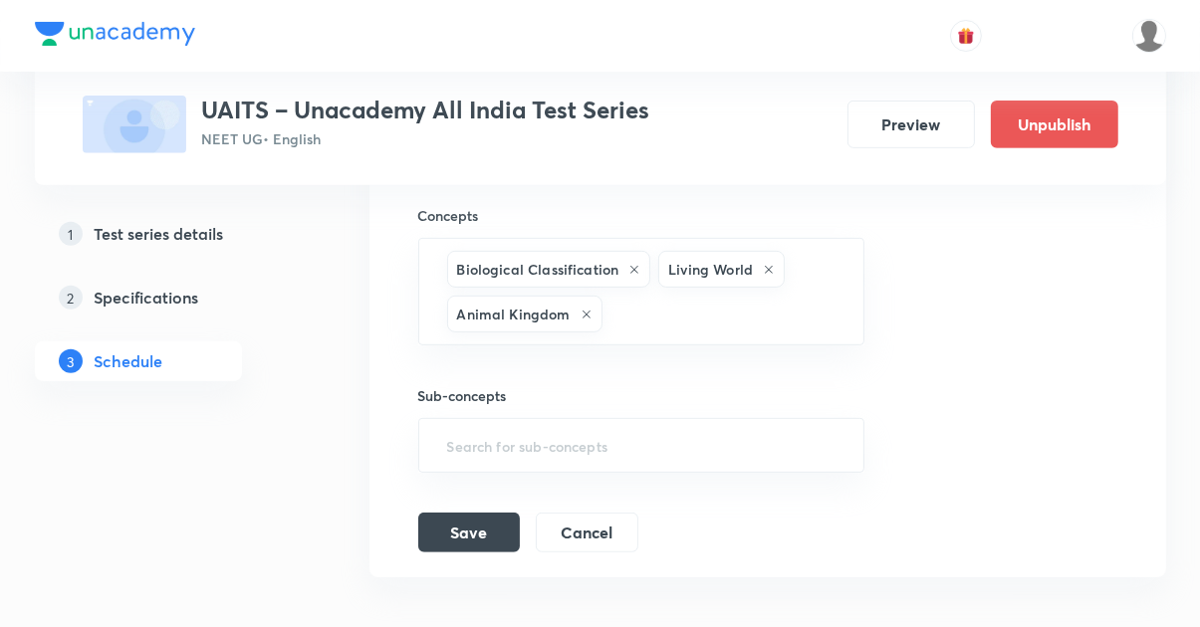
click at [482, 536] on button "Save" at bounding box center [469, 533] width 102 height 40
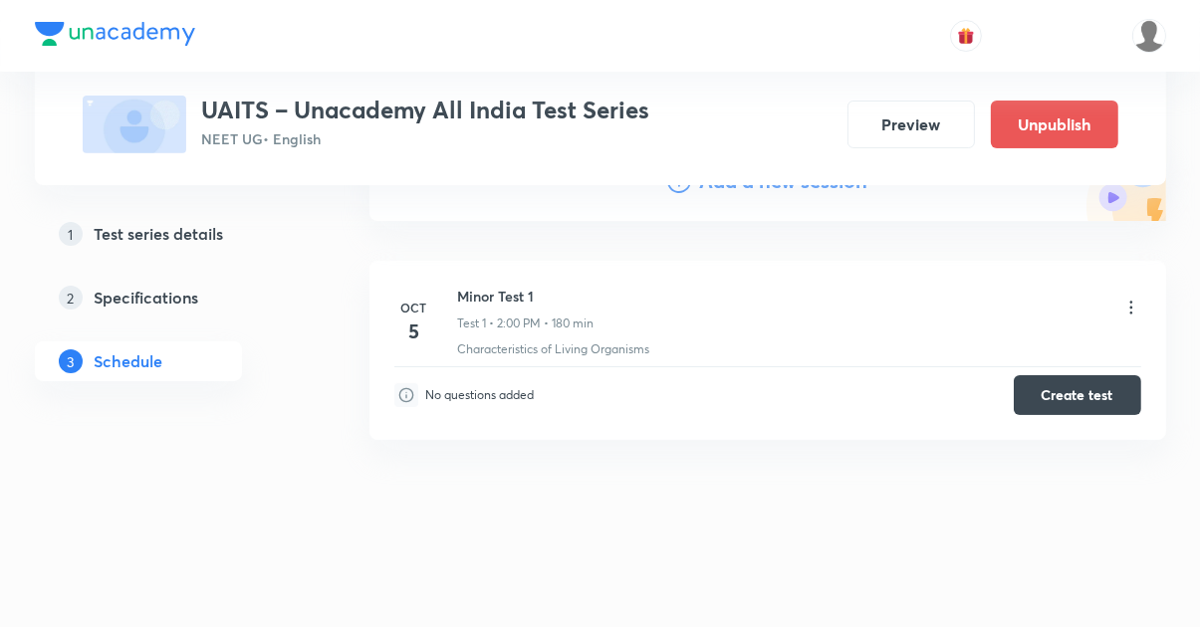
scroll to position [172, 0]
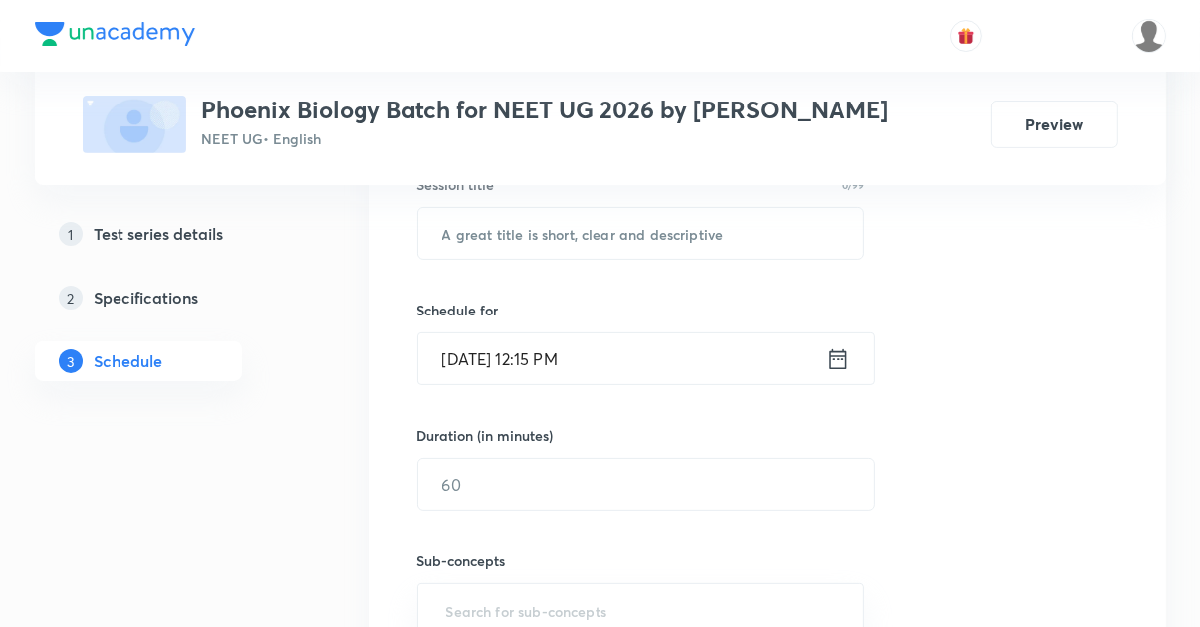
scroll to position [265, 0]
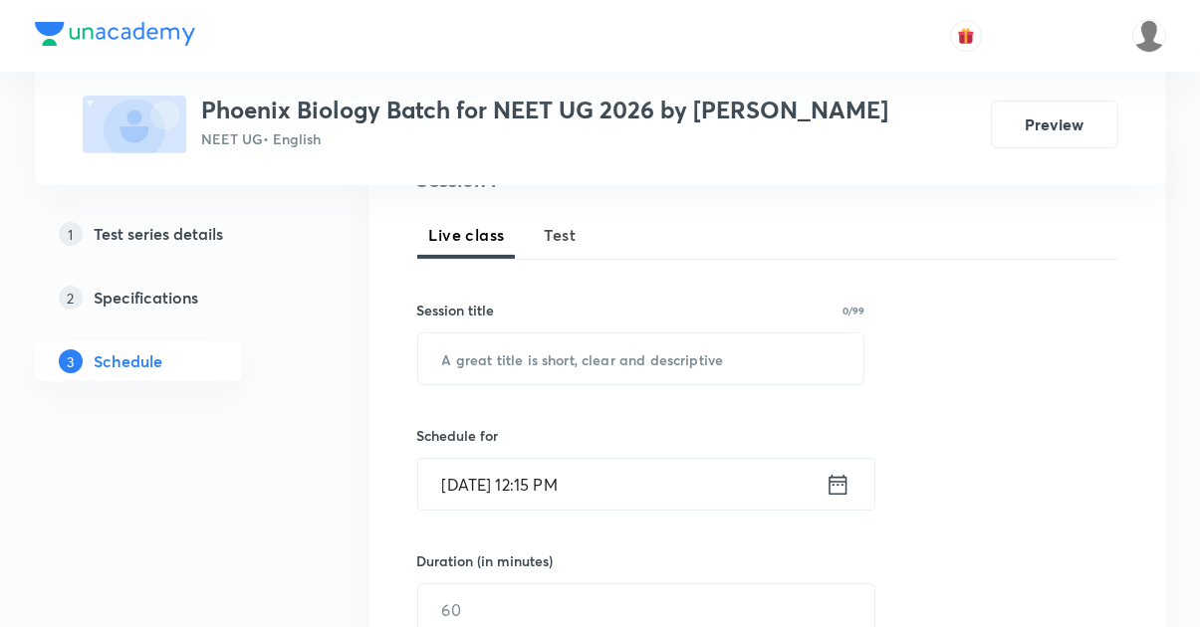
click at [581, 233] on button "Test" at bounding box center [561, 235] width 56 height 48
click at [595, 357] on input "text" at bounding box center [641, 358] width 446 height 51
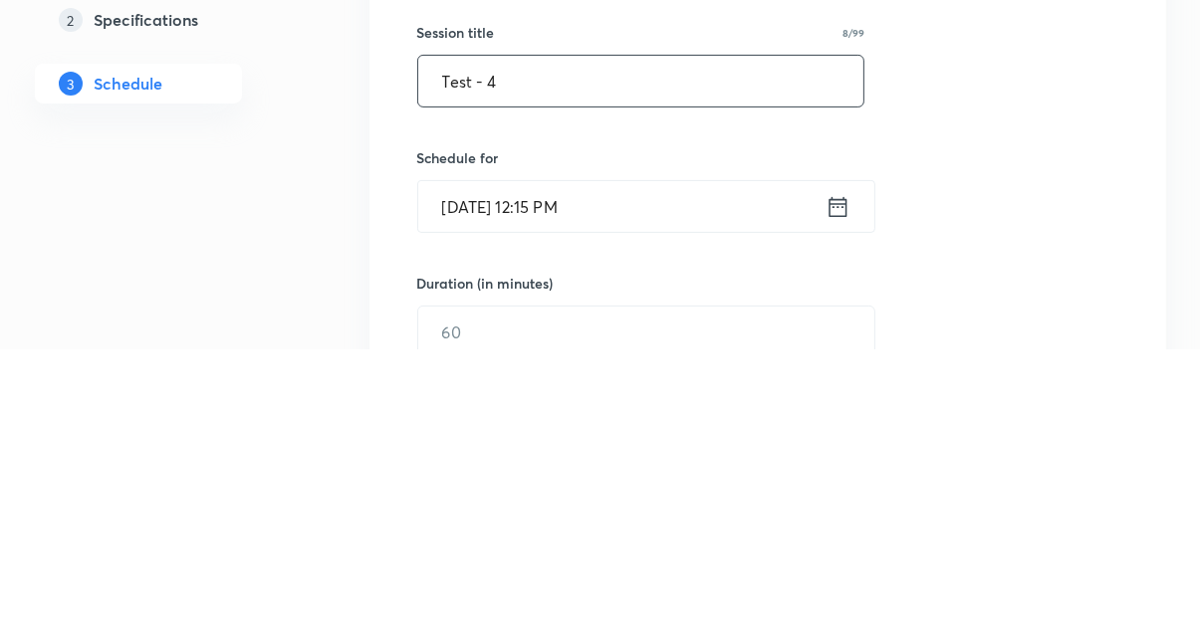
type input "Test - 4"
click at [834, 495] on icon at bounding box center [837, 485] width 25 height 28
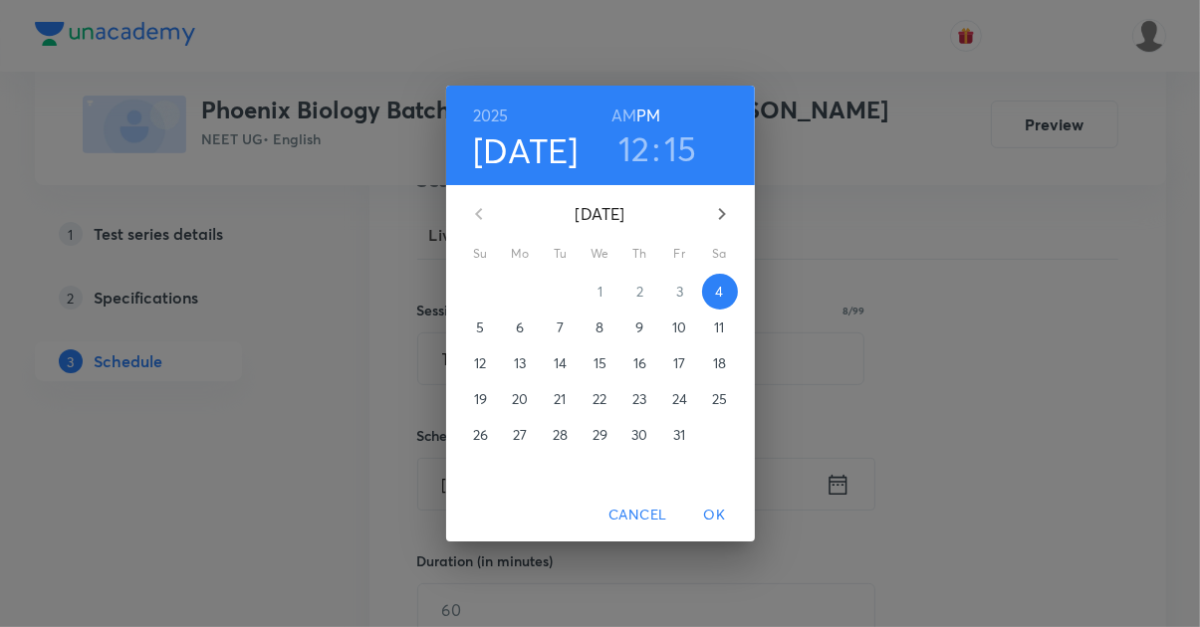
click at [467, 337] on span "5" at bounding box center [481, 328] width 36 height 20
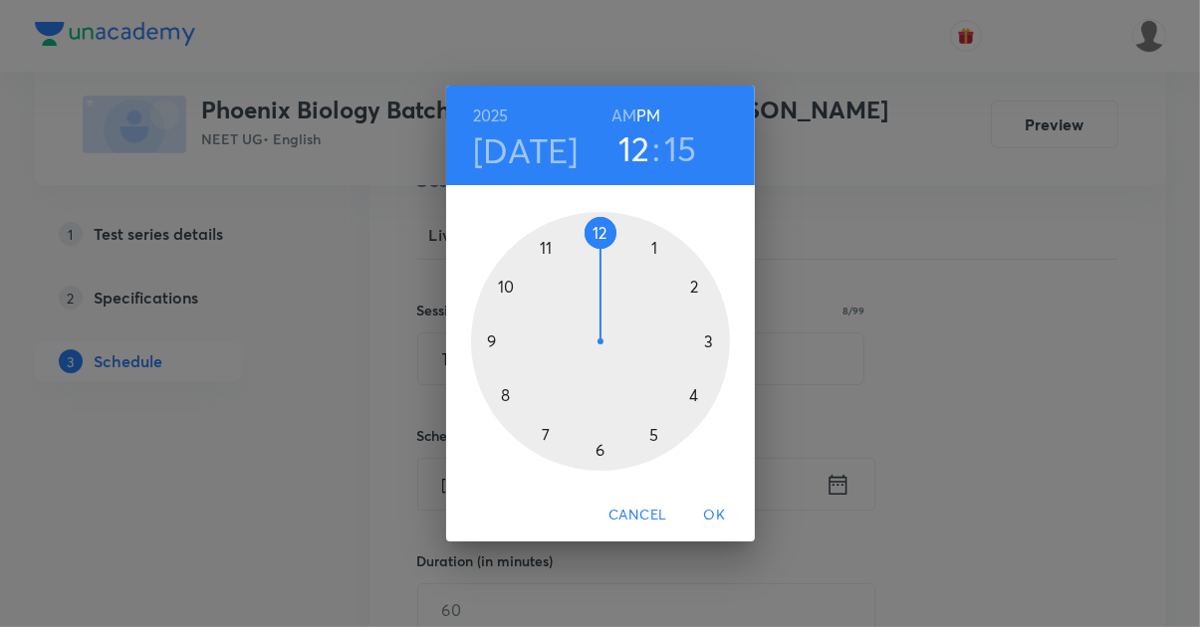
click at [699, 326] on div at bounding box center [600, 341] width 259 height 259
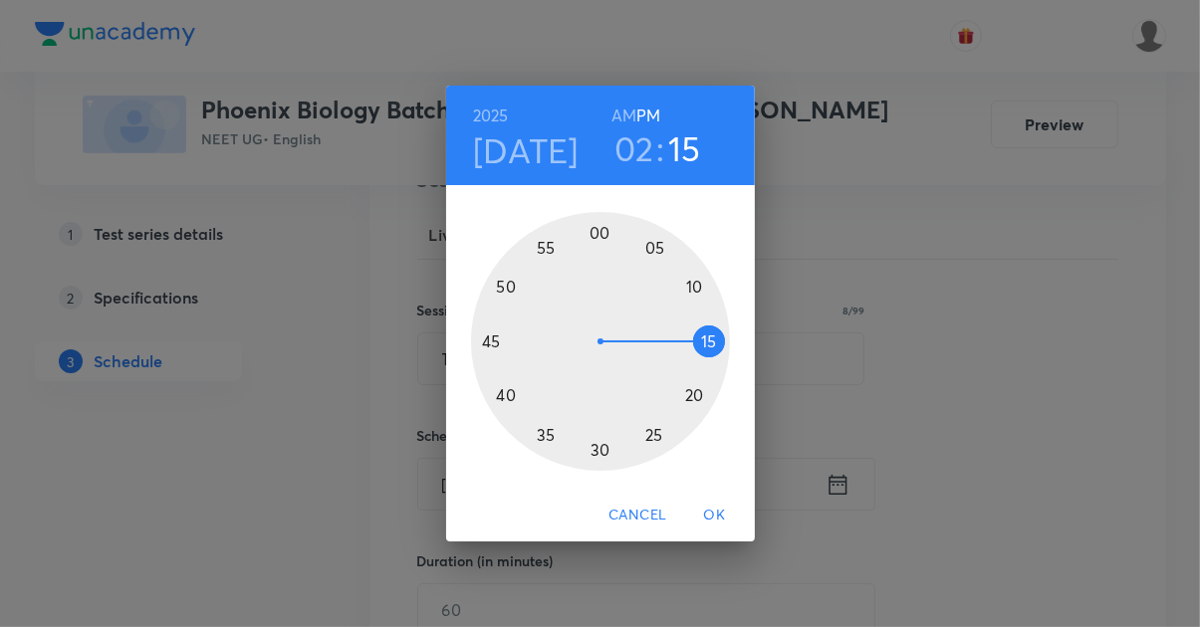
click at [597, 274] on div at bounding box center [600, 341] width 259 height 259
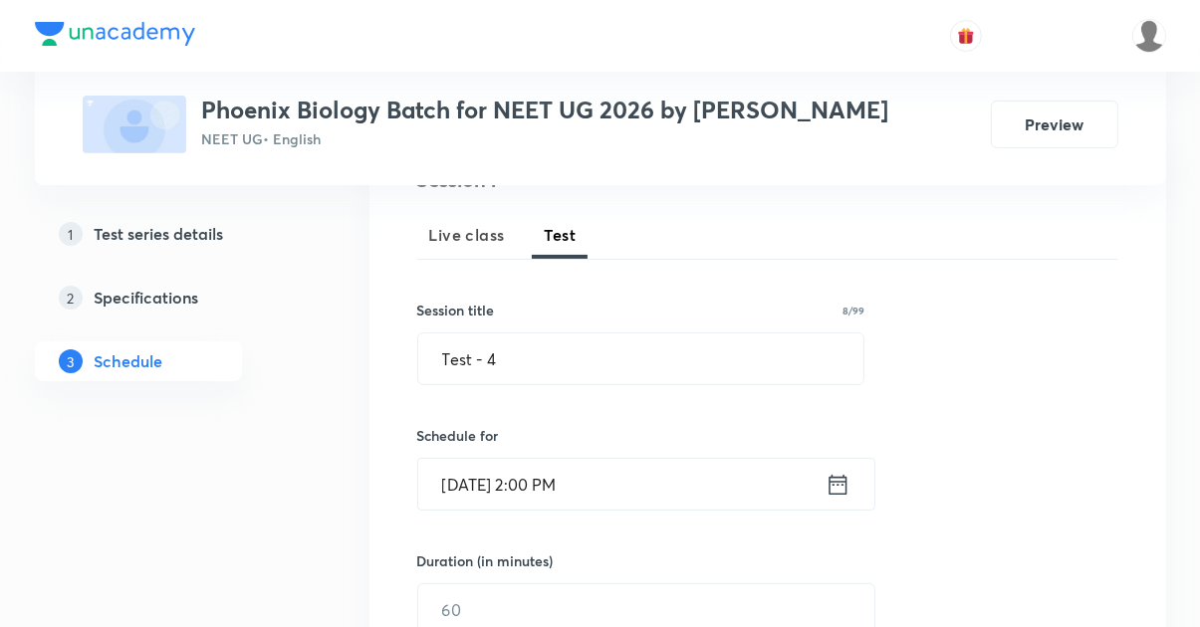
click at [558, 605] on input "text" at bounding box center [646, 609] width 456 height 51
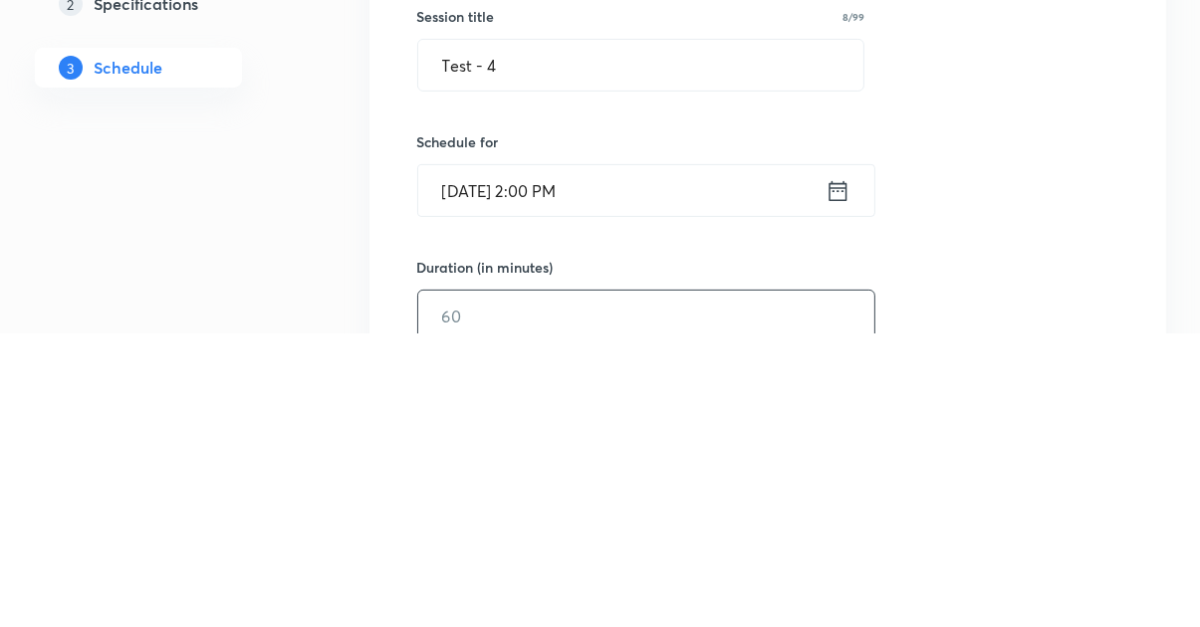
scroll to position [350, 0]
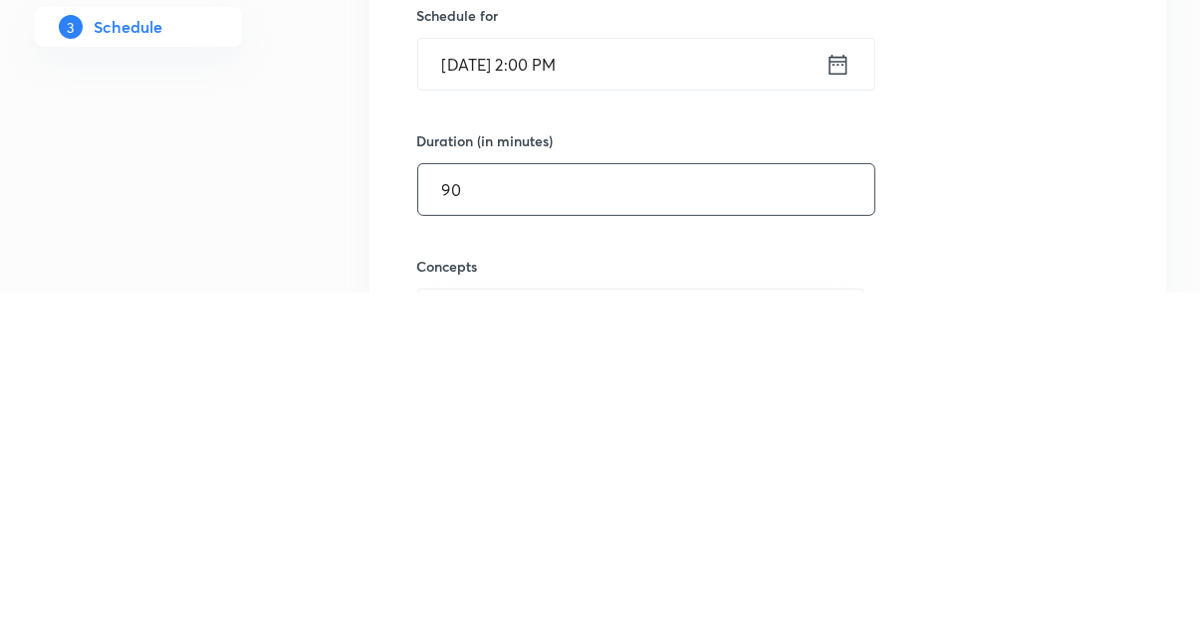
type input "90"
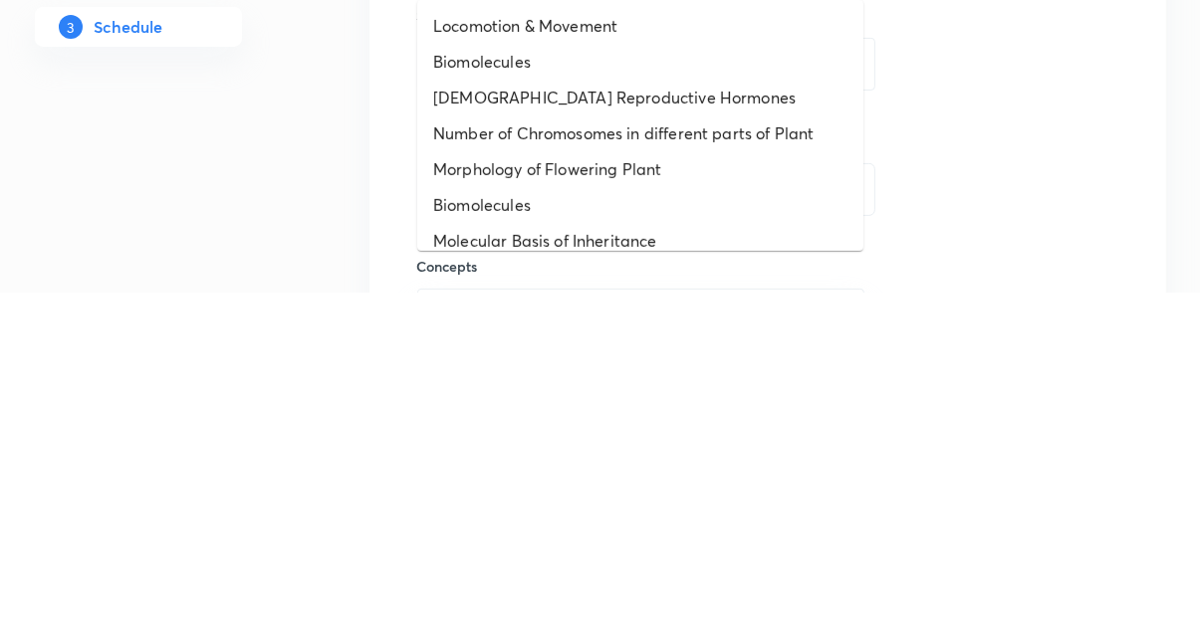
type input "Mole"
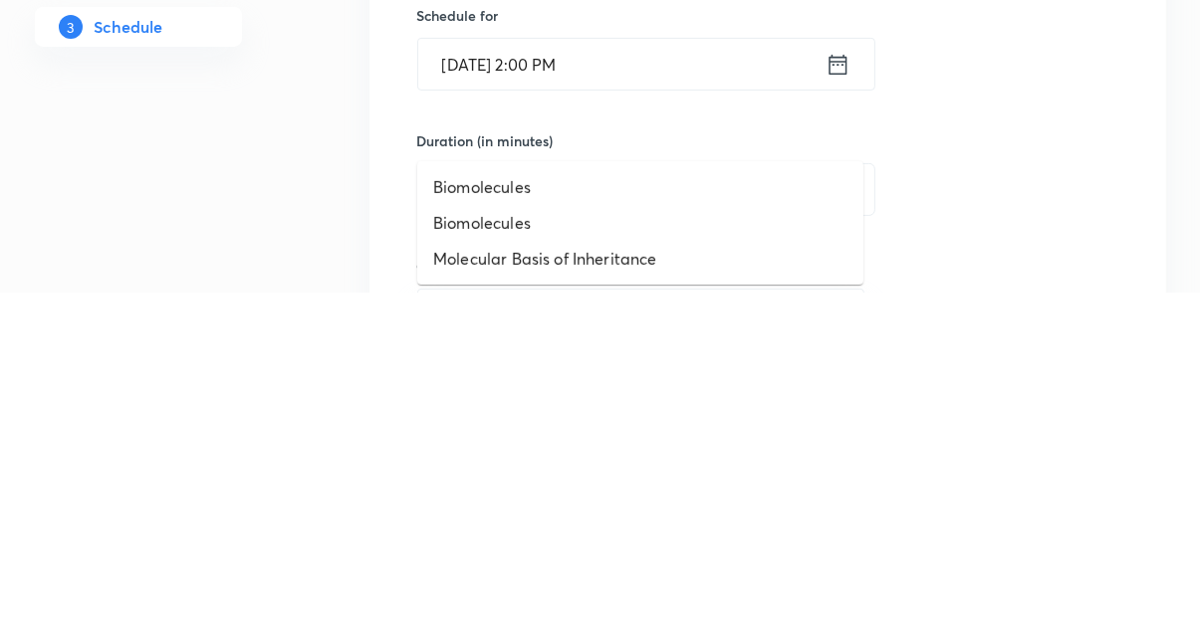
click at [513, 588] on li "Molecular Basis of Inheritance" at bounding box center [640, 593] width 446 height 36
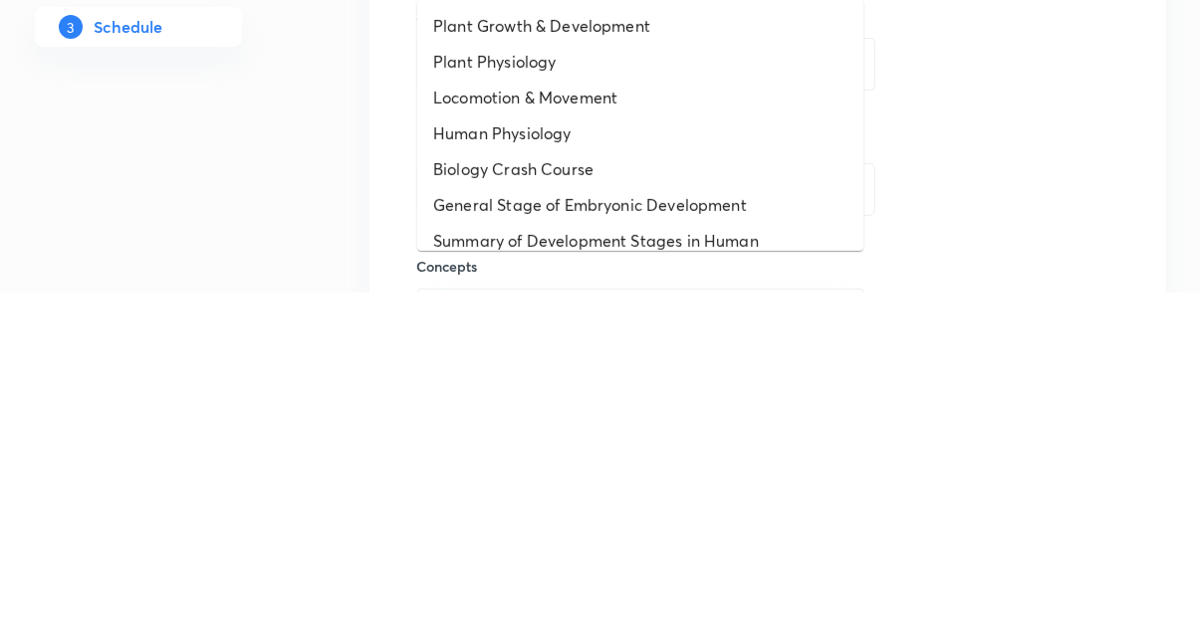
type input "Loc"
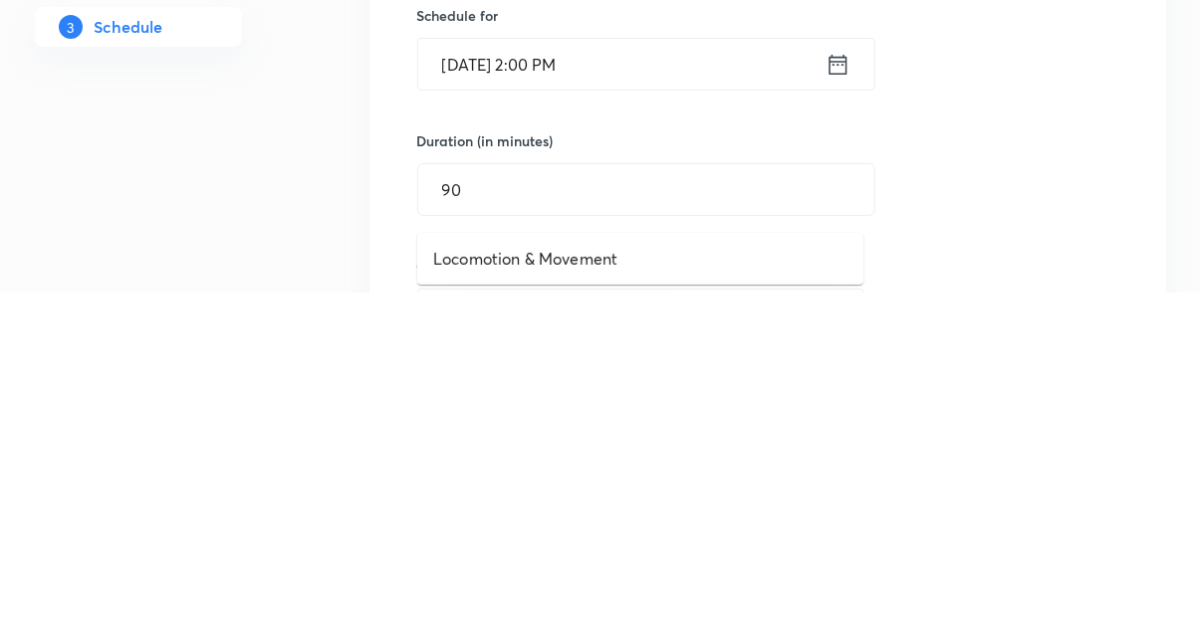
click at [500, 594] on li "Locomotion & Movement" at bounding box center [640, 593] width 446 height 36
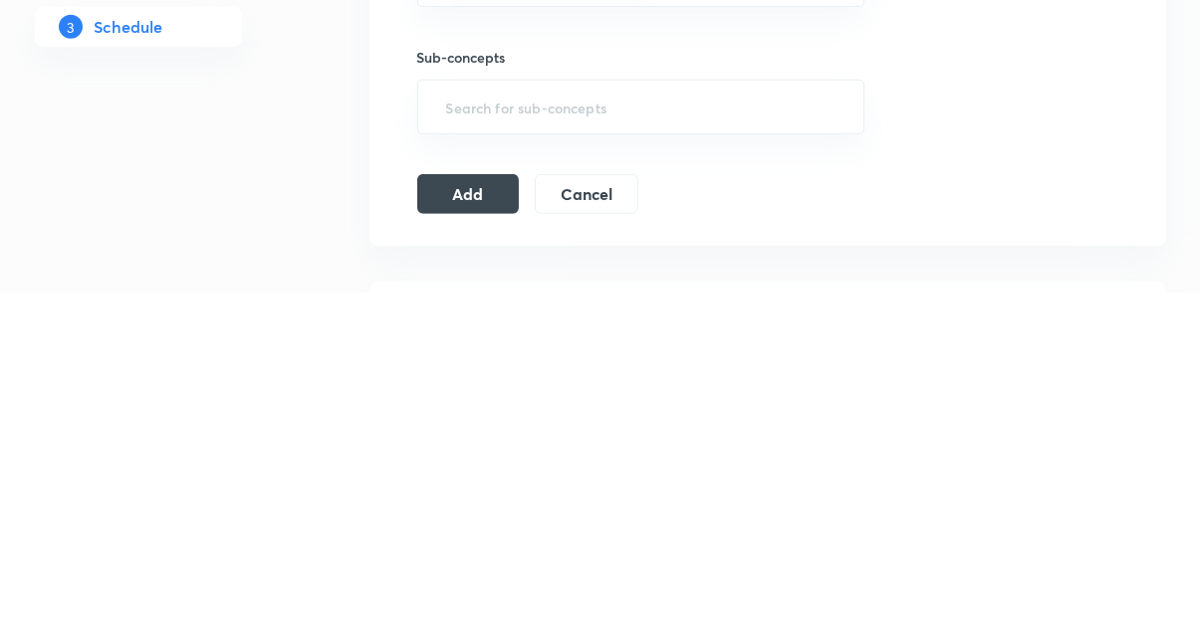
scroll to position [746, 0]
click at [462, 520] on button "Add" at bounding box center [468, 523] width 103 height 40
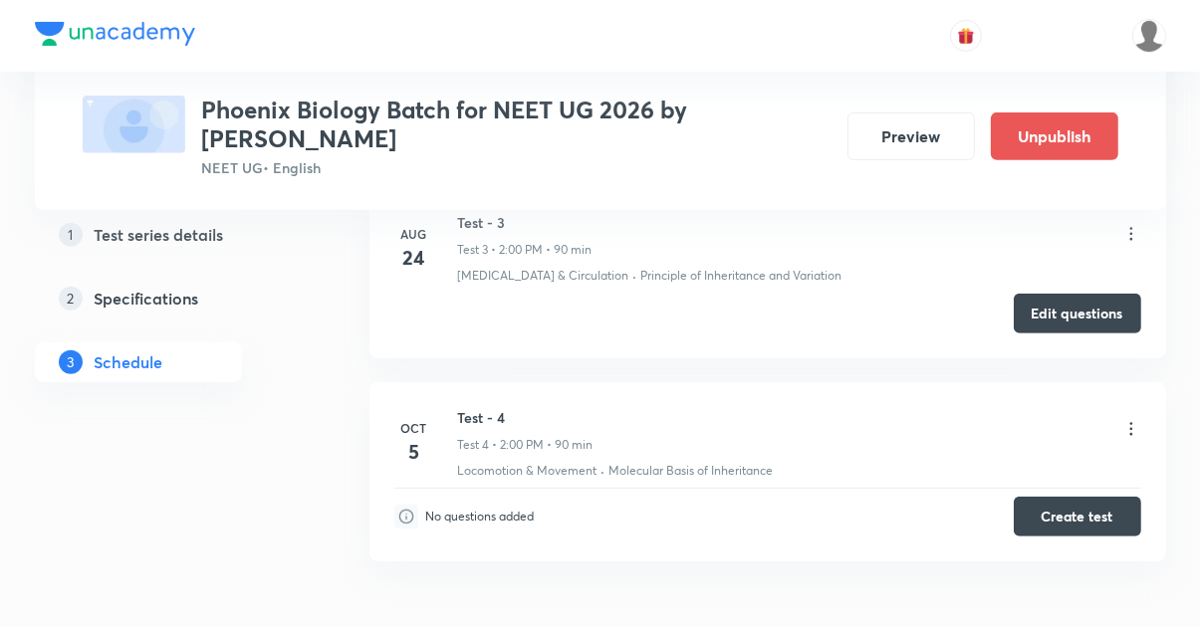
scroll to position [779, 0]
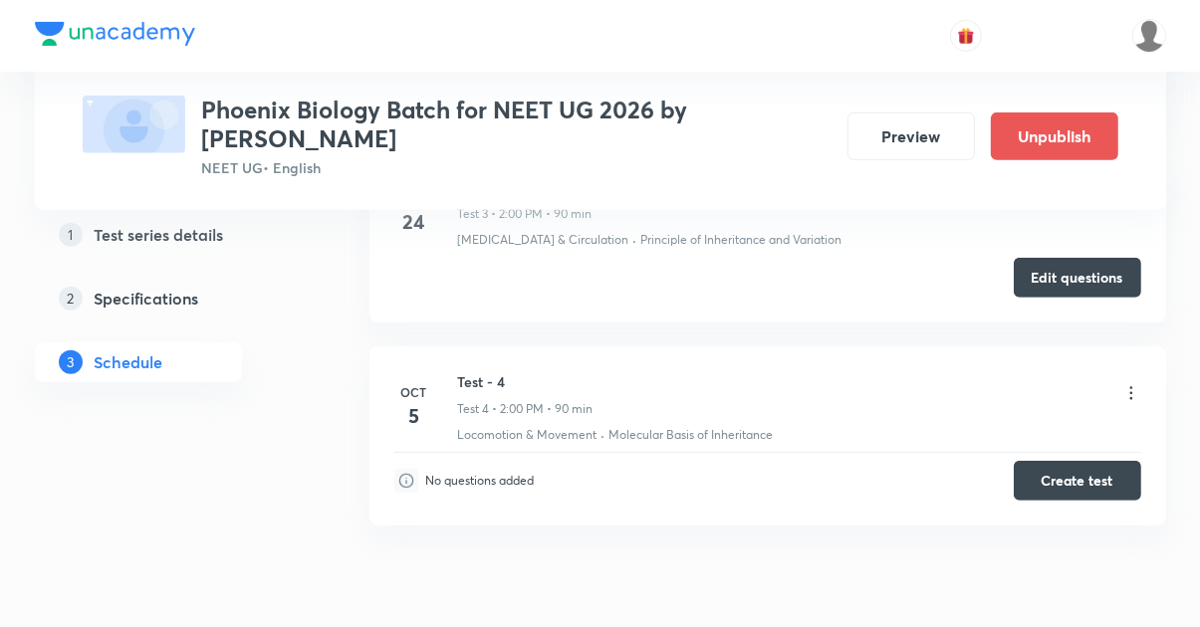
click at [1069, 480] on button "Create test" at bounding box center [1076, 481] width 127 height 40
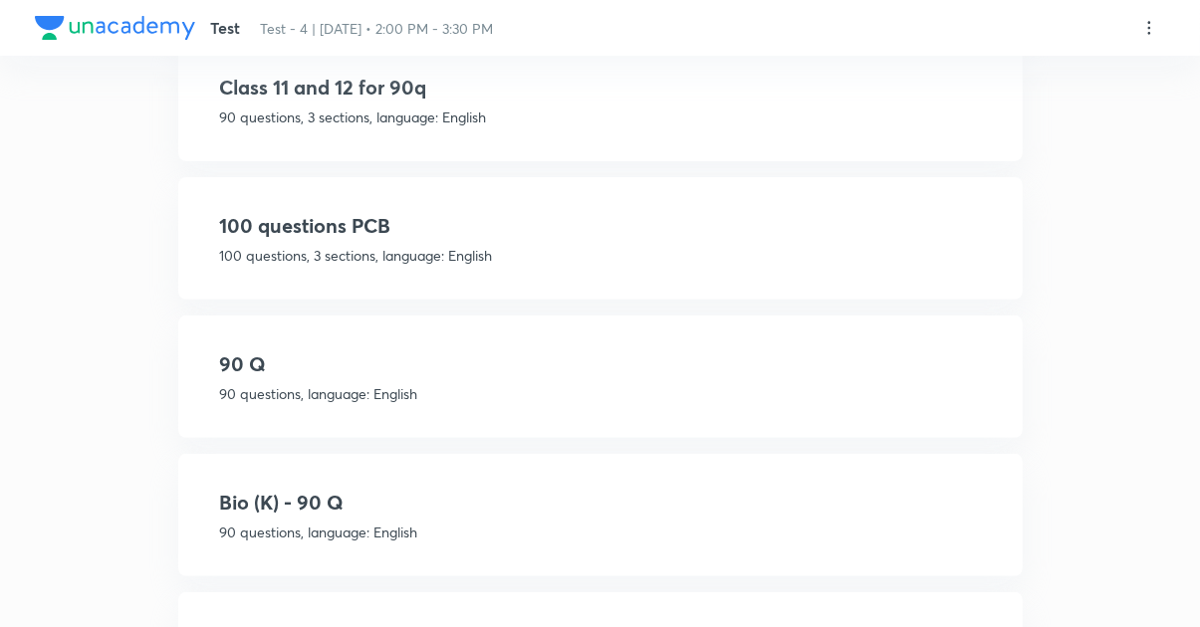
scroll to position [617, 0]
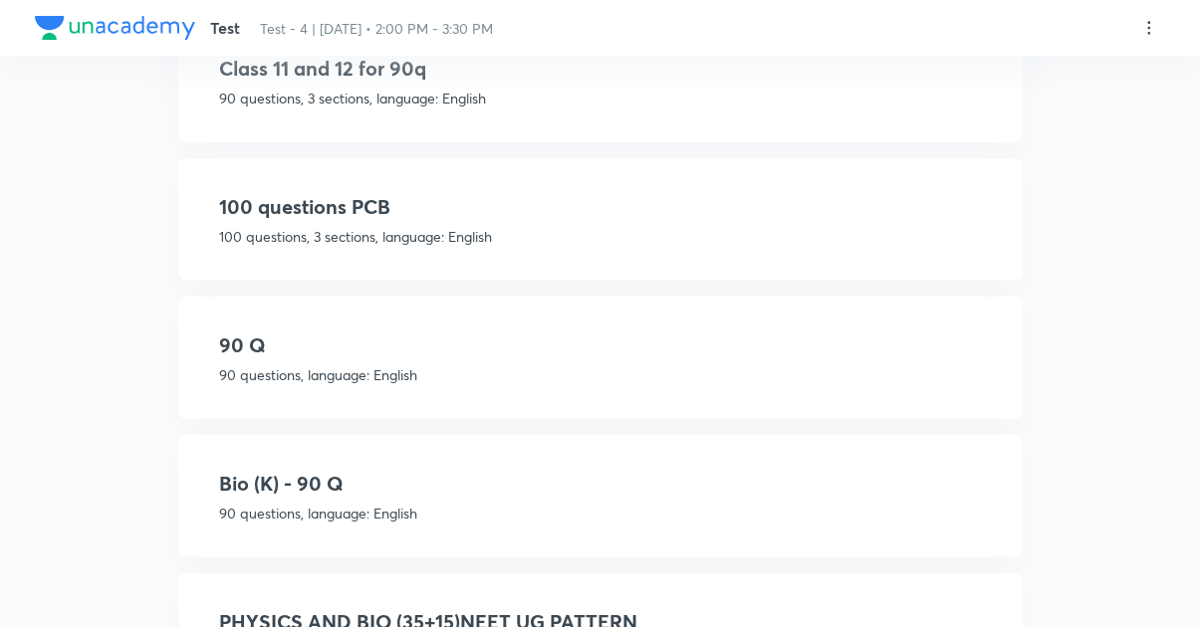
click at [733, 516] on p "90 questions, language: English" at bounding box center [600, 513] width 761 height 21
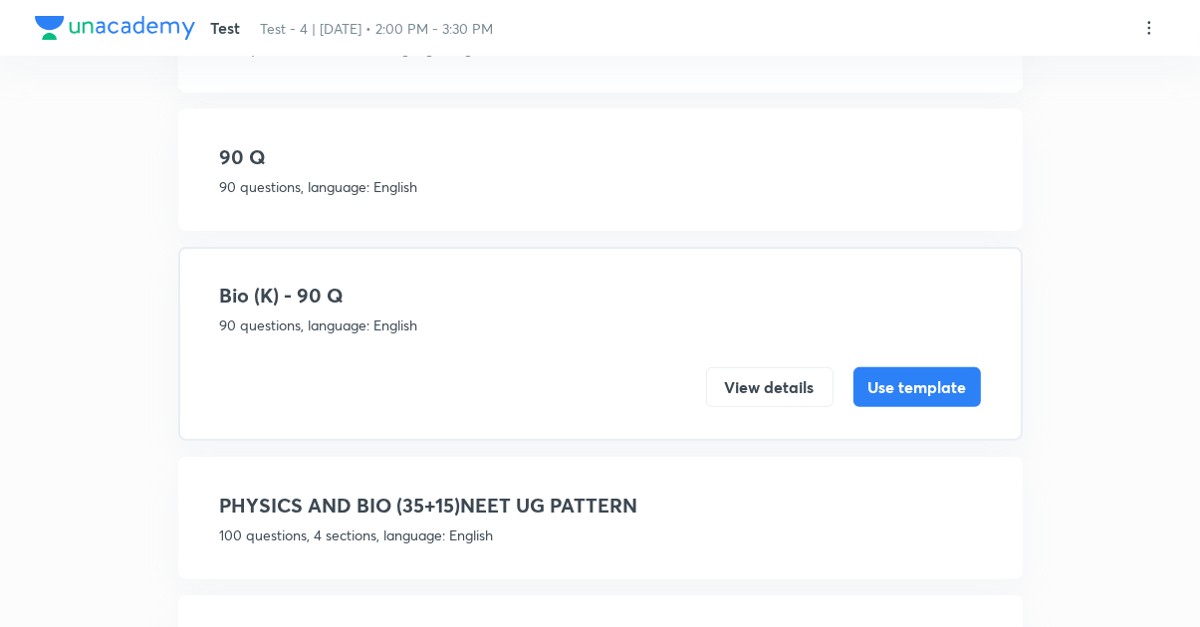
scroll to position [507, 0]
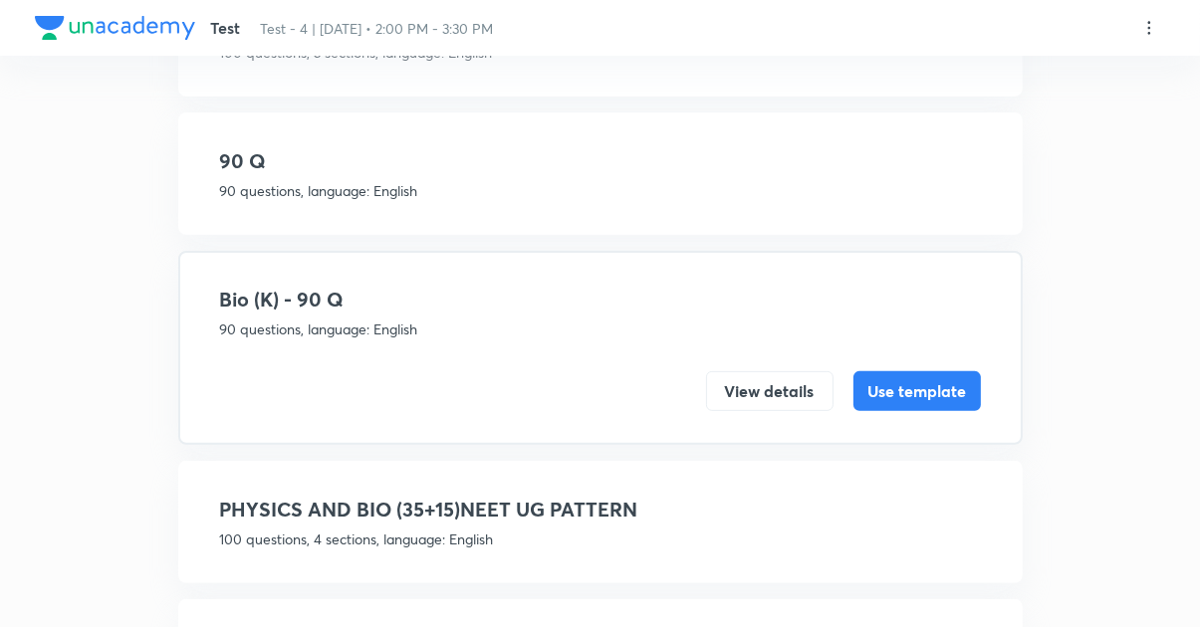
click at [921, 395] on button "Use template" at bounding box center [916, 391] width 127 height 40
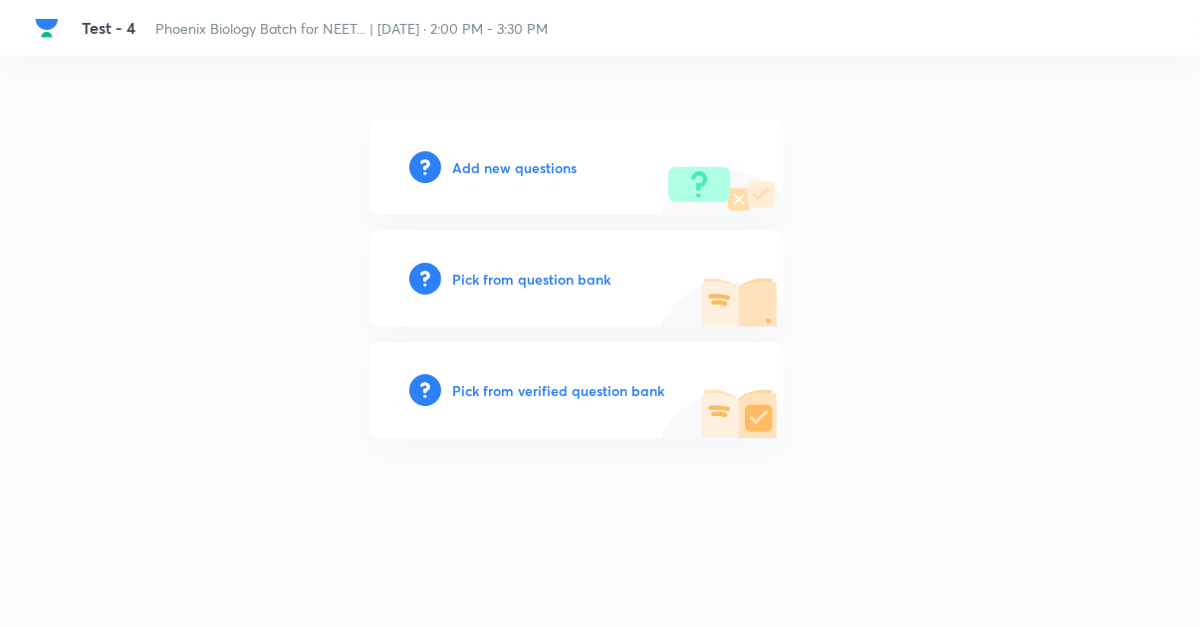
click at [523, 170] on h6 "Add new questions" at bounding box center [515, 167] width 124 height 21
